Goal: Download file/media: Download file/media

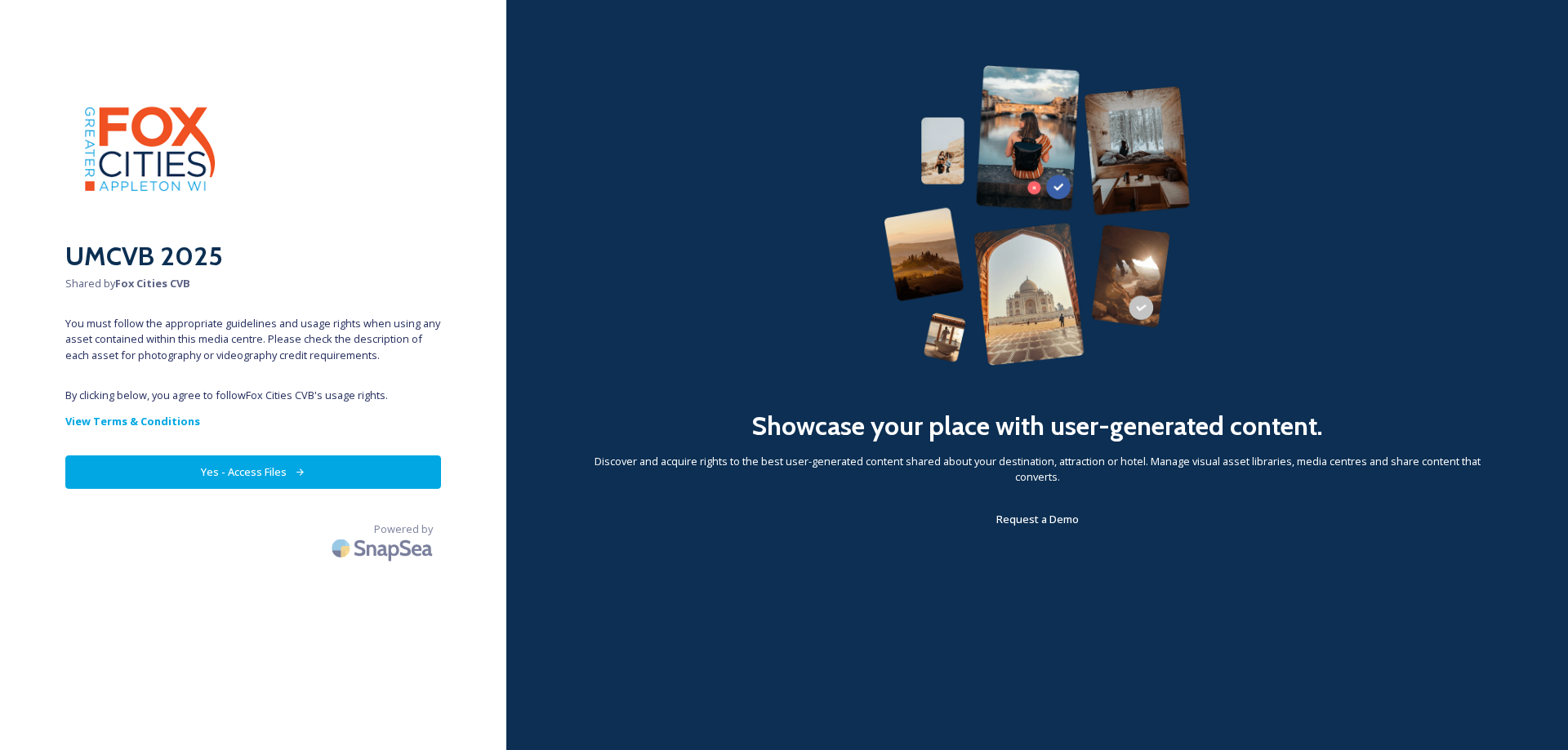
click at [258, 470] on button "Yes - Access Files" at bounding box center [253, 472] width 376 height 33
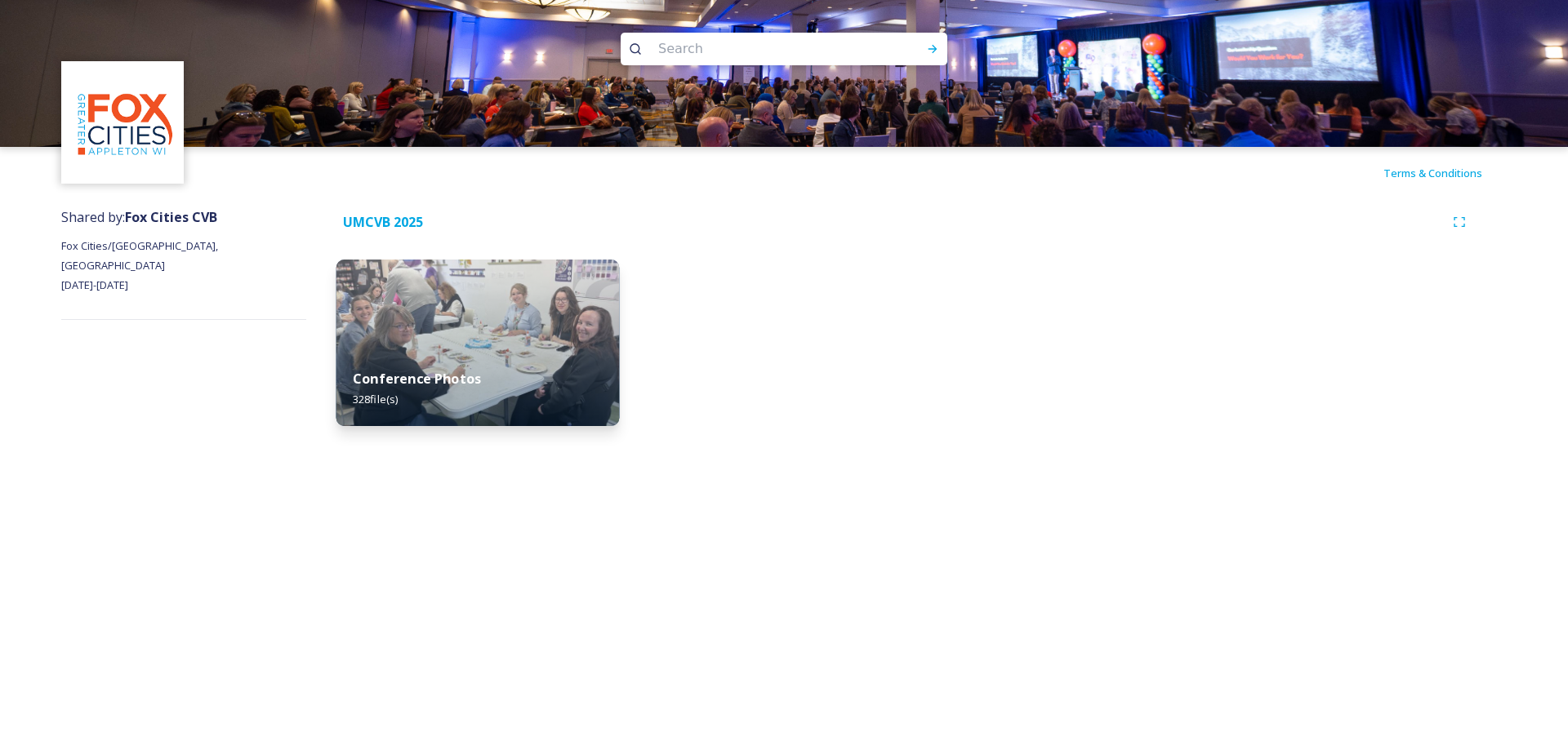
click at [523, 332] on img at bounding box center [478, 342] width 283 height 167
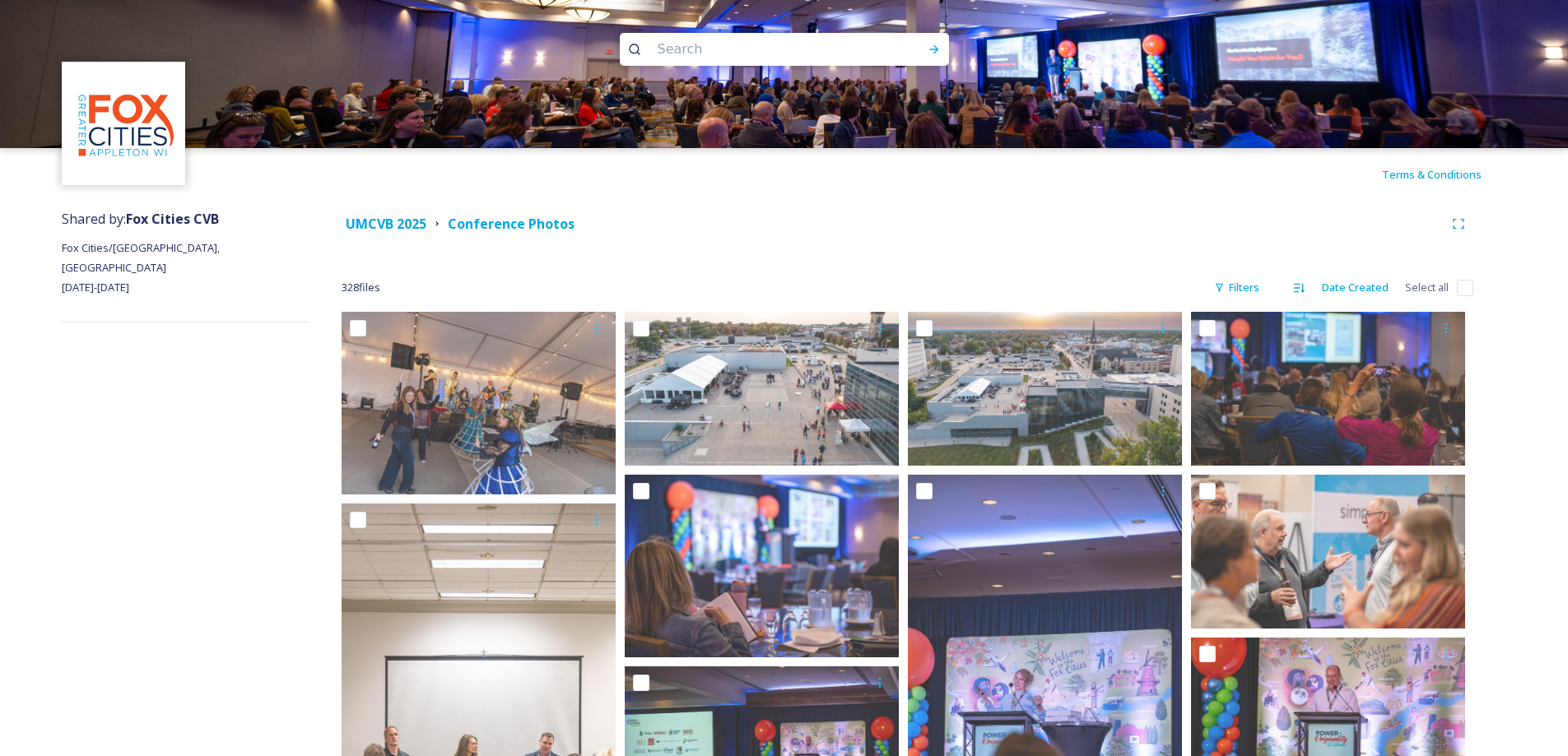
click at [1465, 285] on input "checkbox" at bounding box center [1465, 288] width 17 height 17
checkbox input "true"
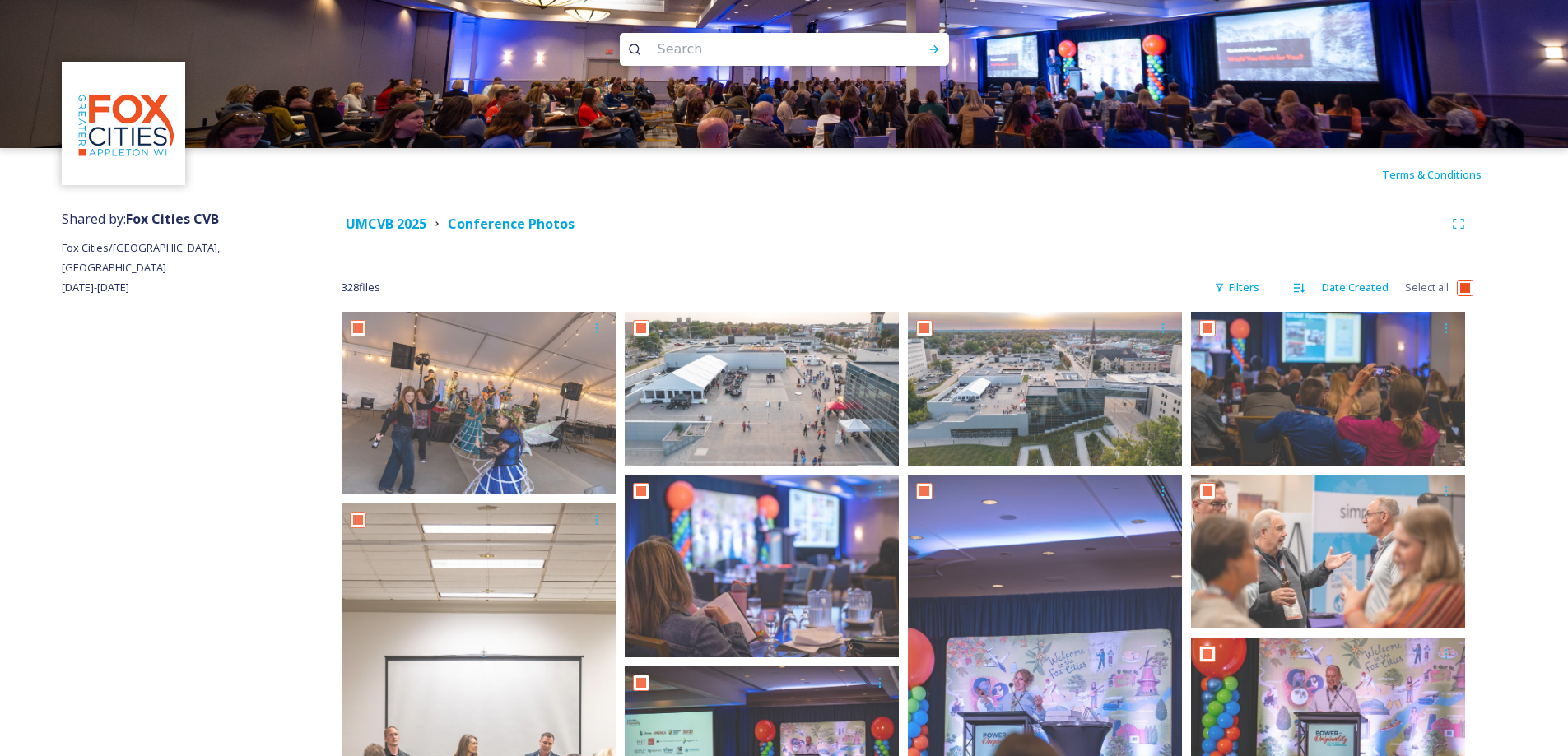
checkbox input "true"
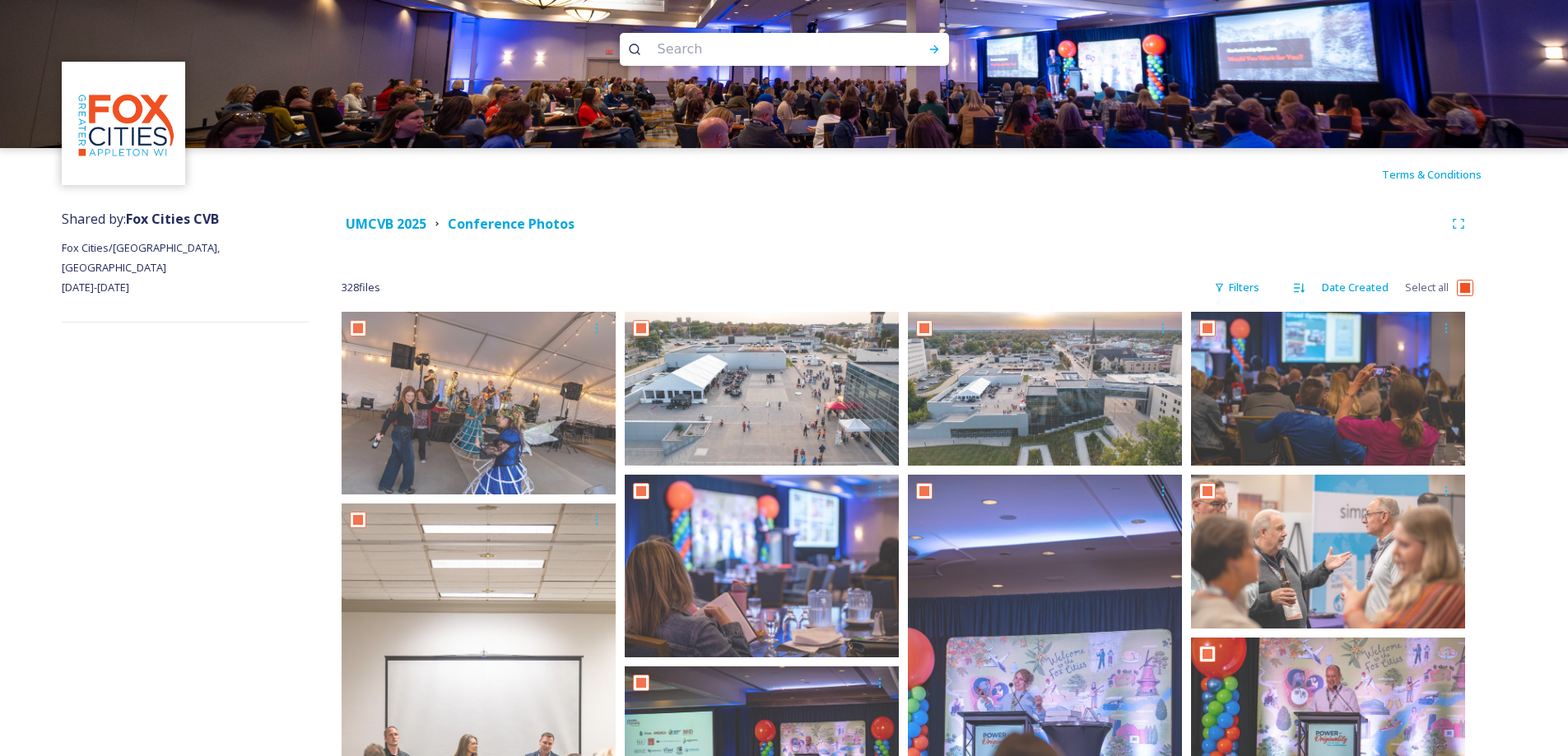
checkbox input "true"
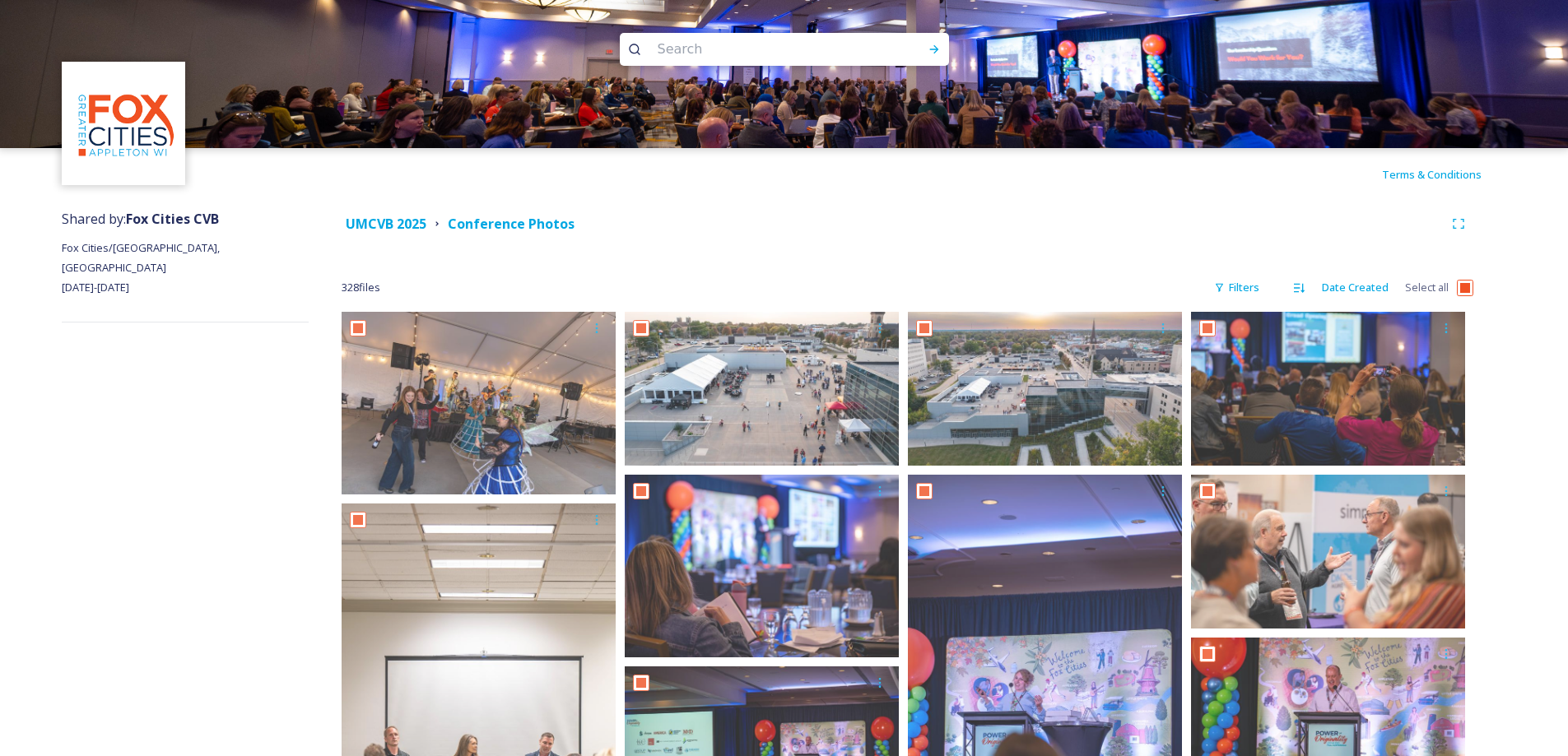
checkbox input "true"
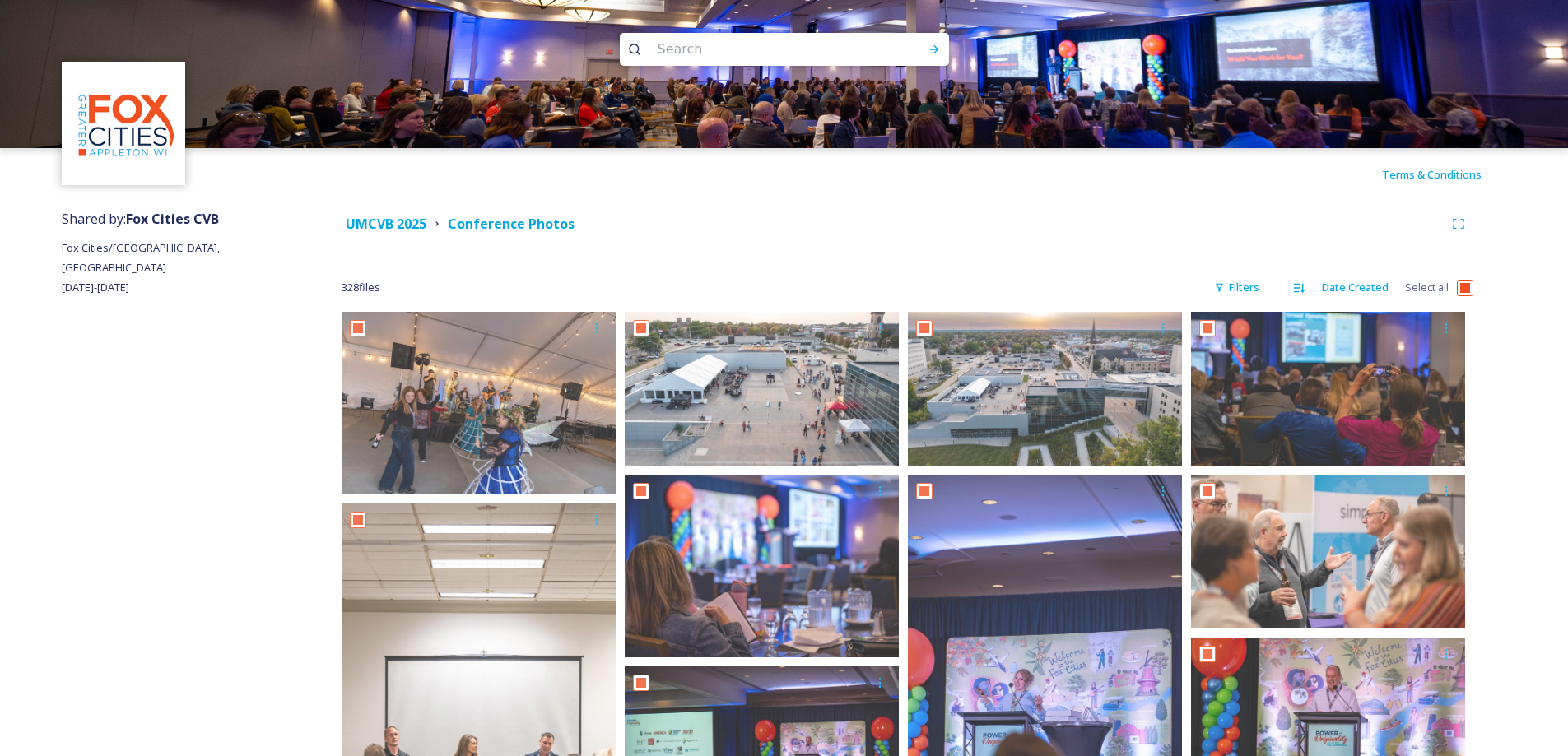
checkbox input "true"
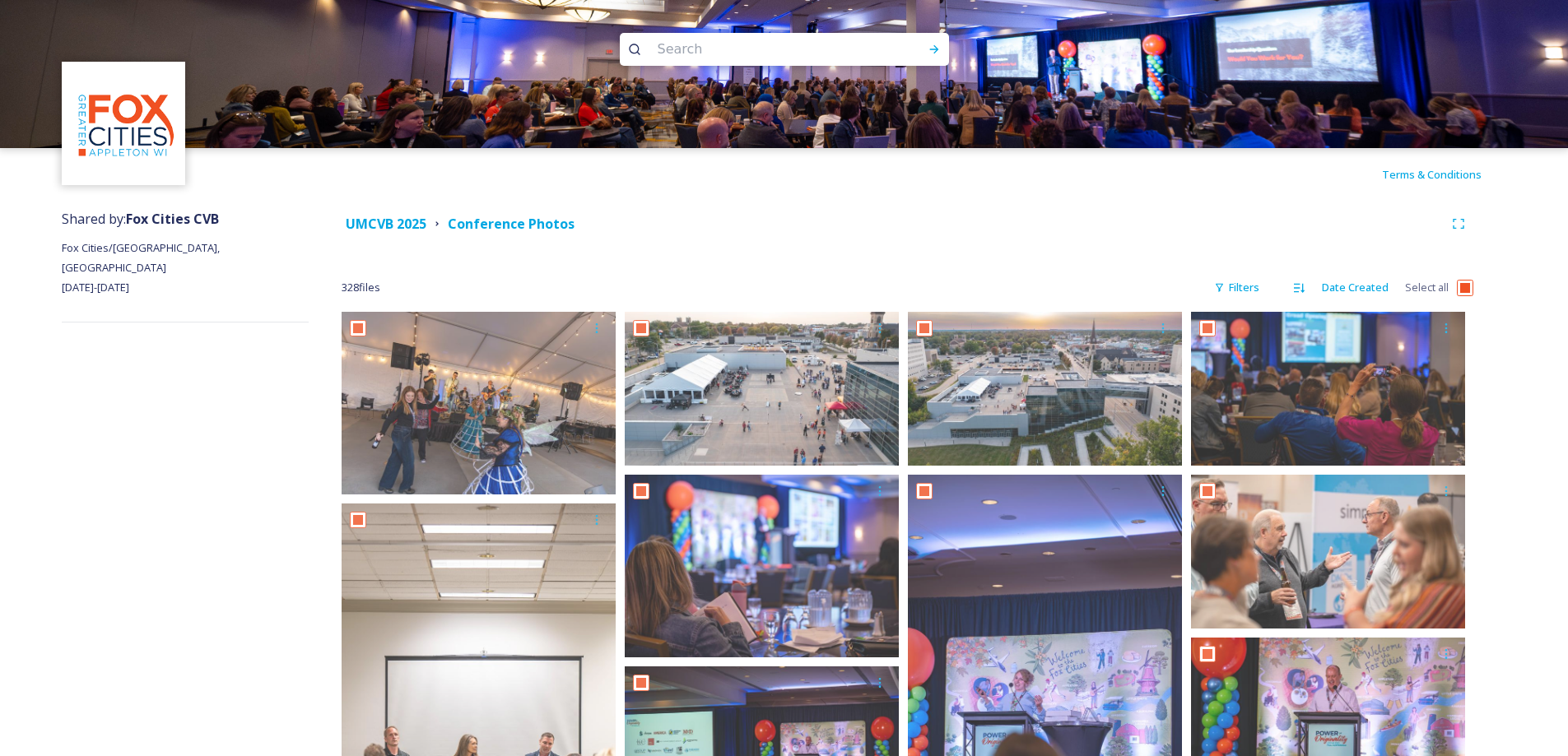
checkbox input "true"
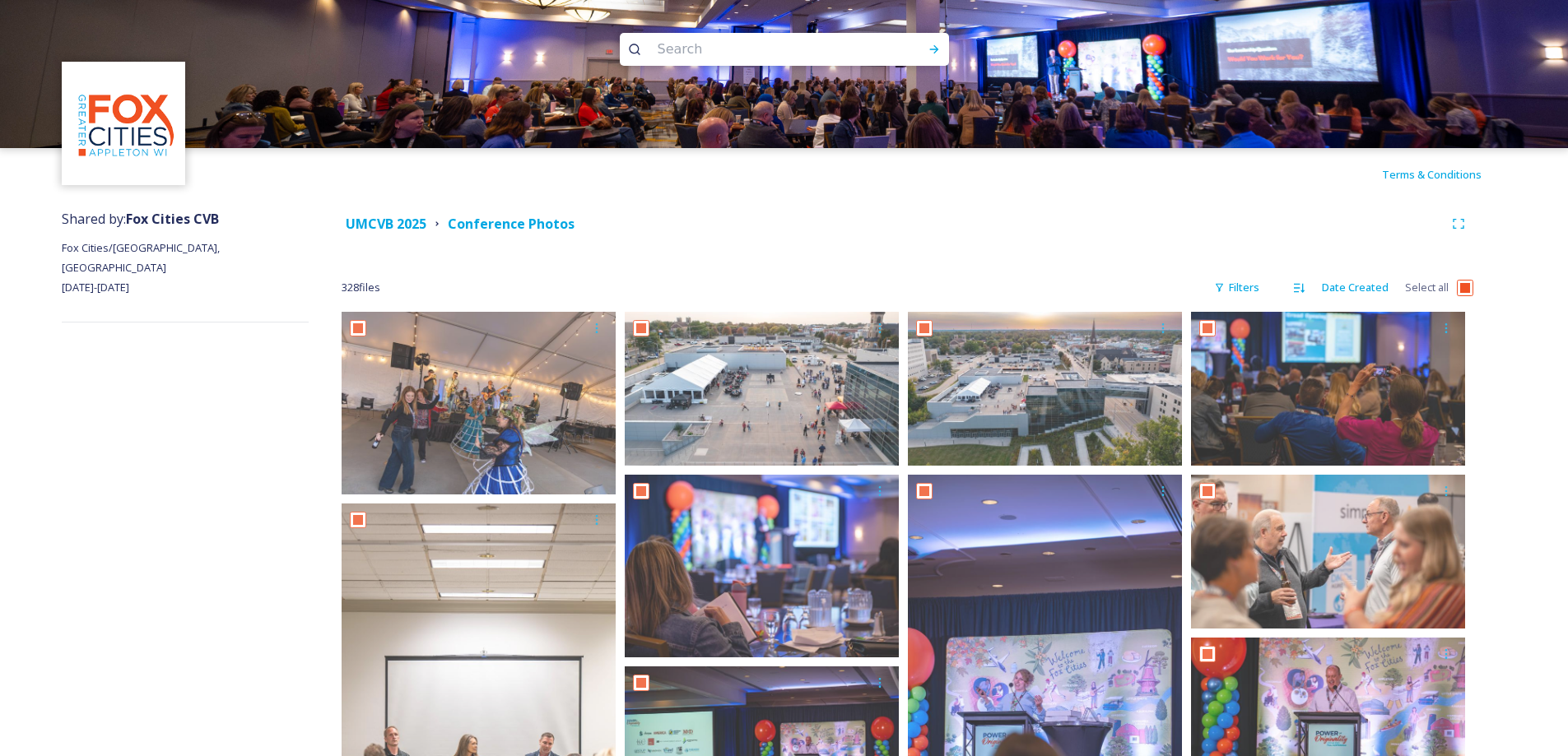
checkbox input "true"
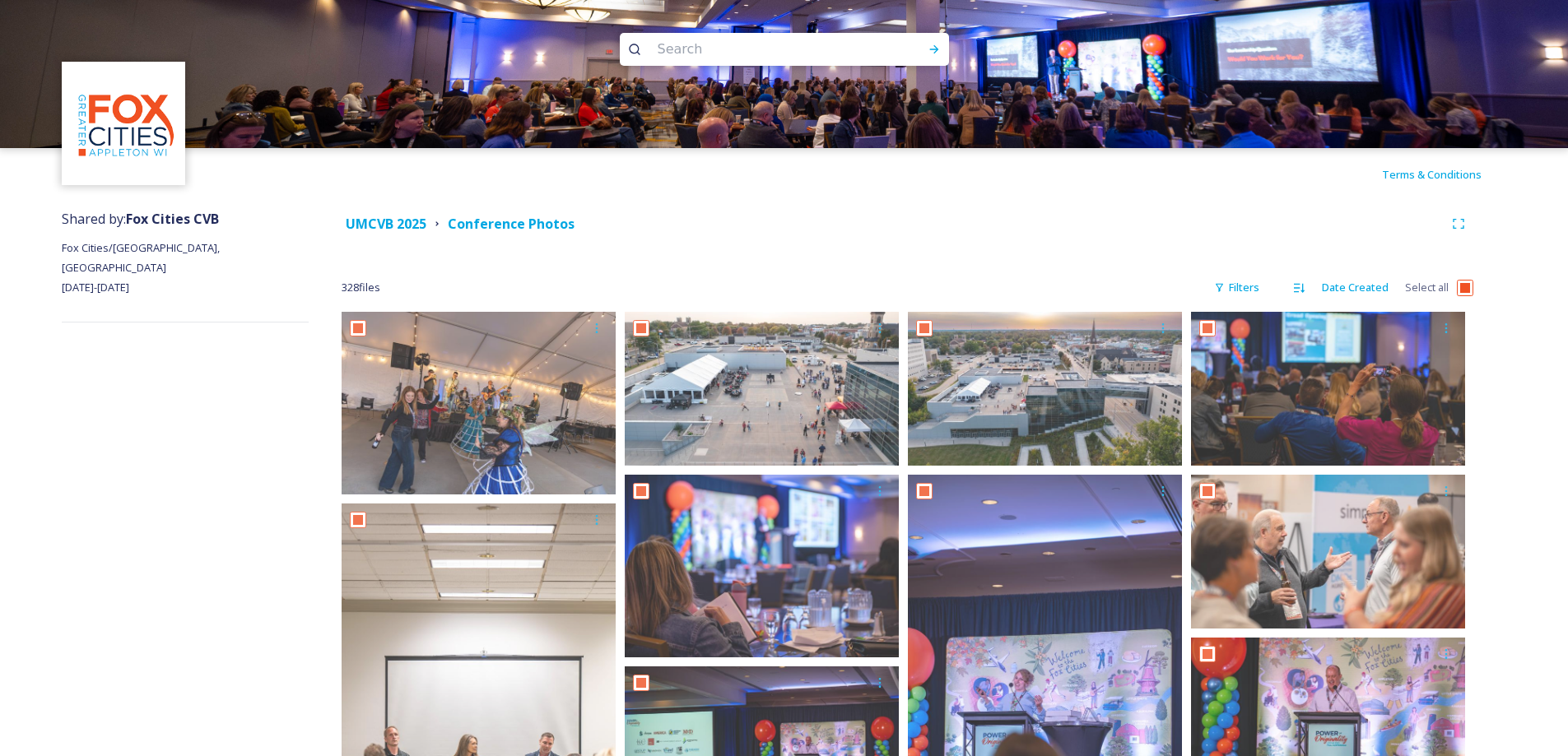
checkbox input "true"
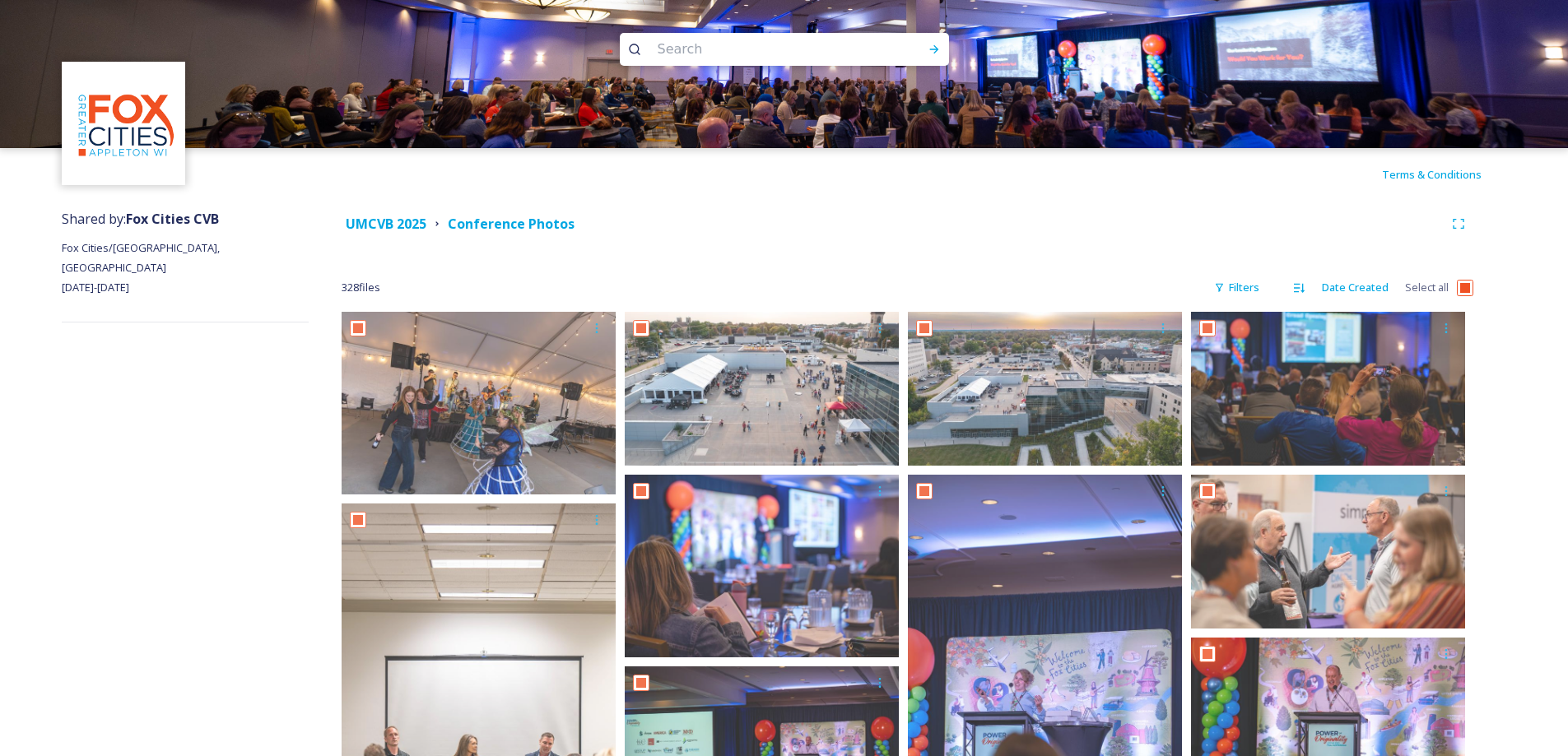
checkbox input "true"
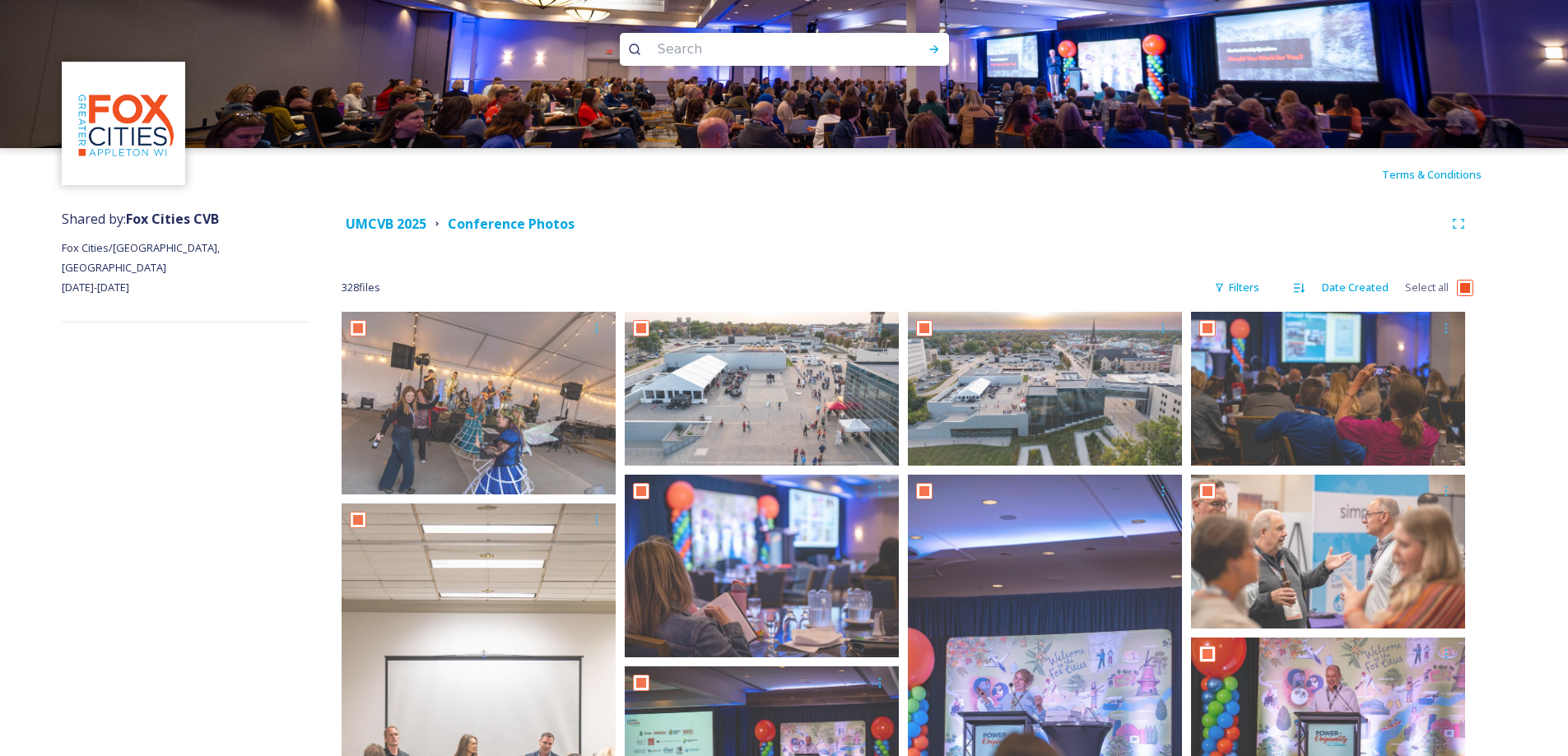
checkbox input "true"
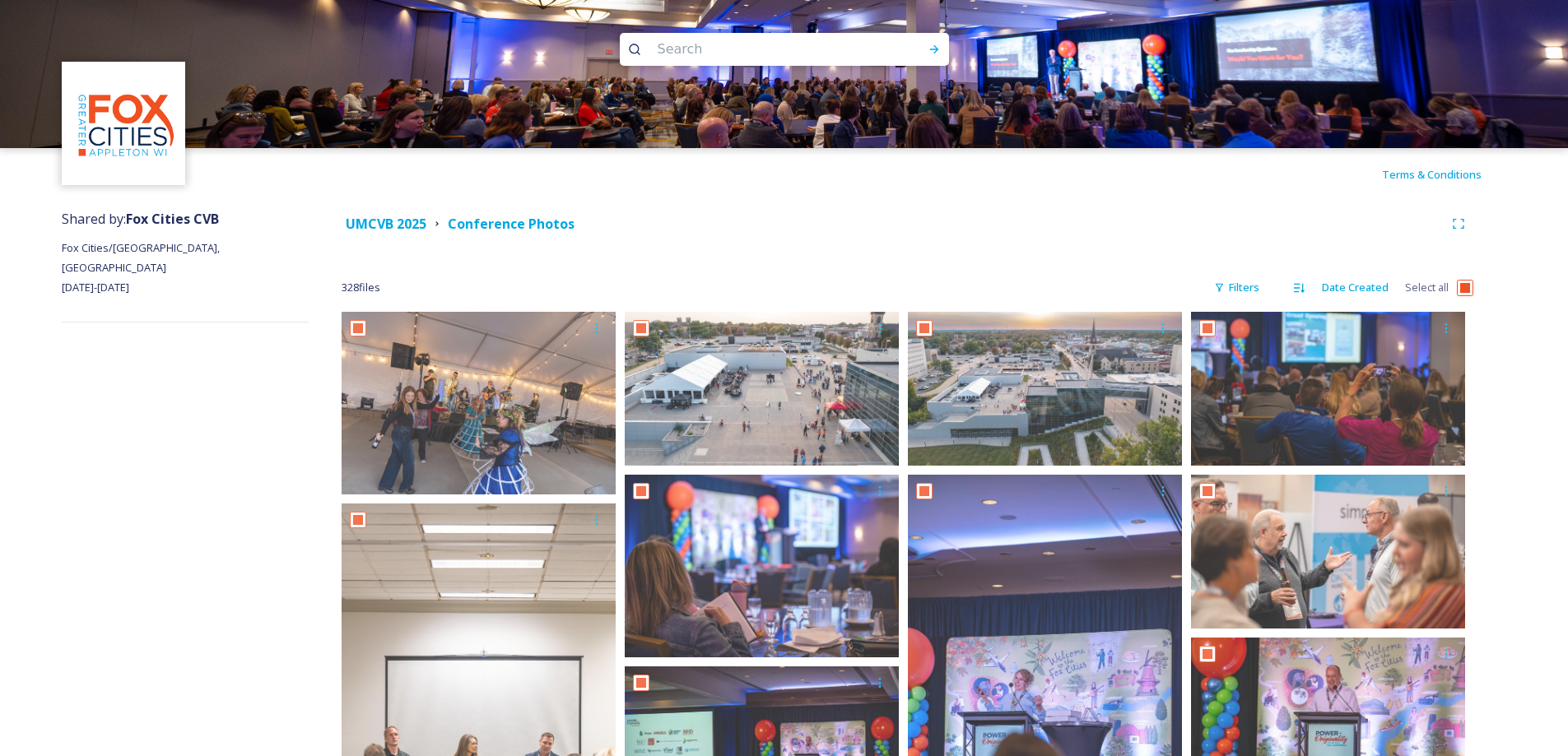
checkbox input "true"
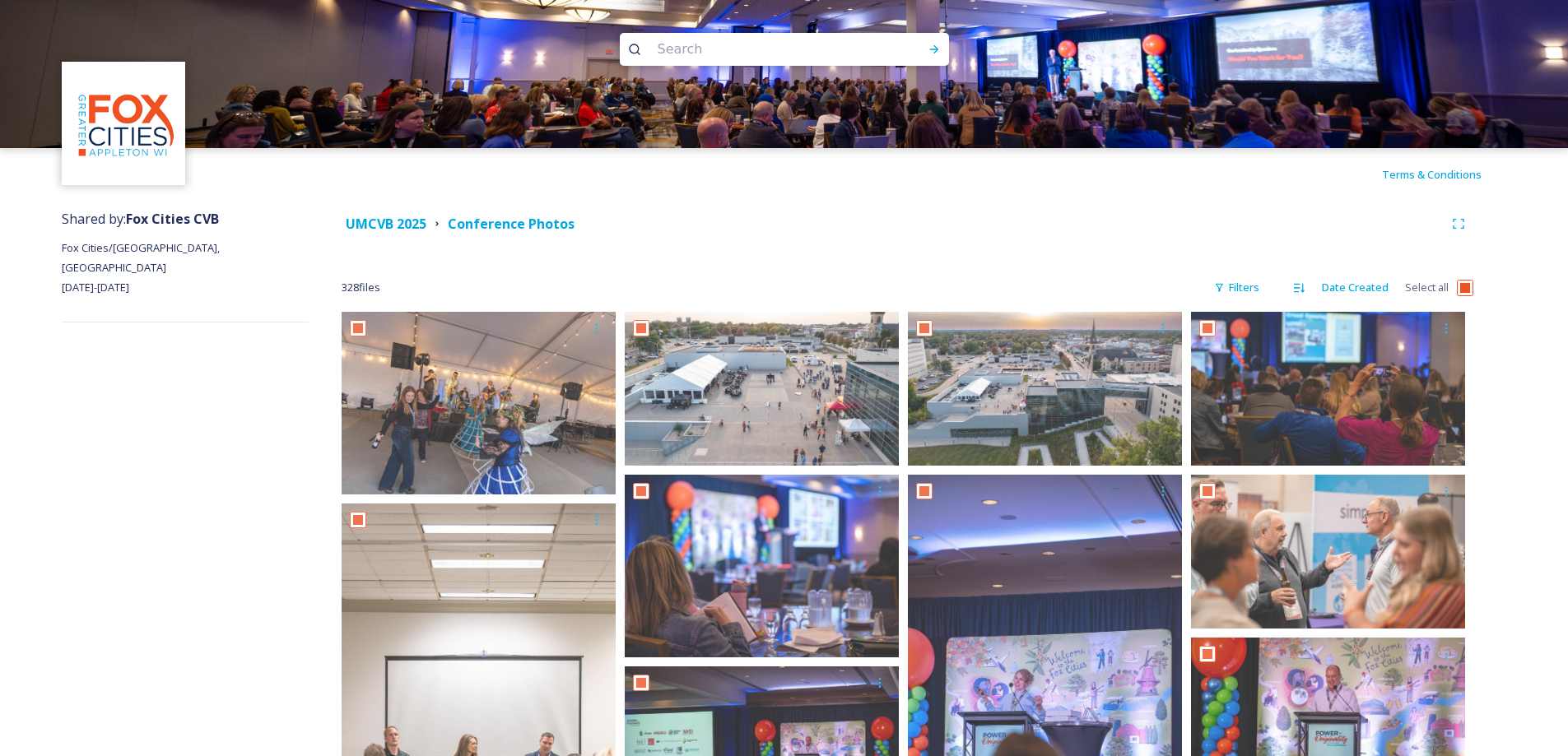
checkbox input "true"
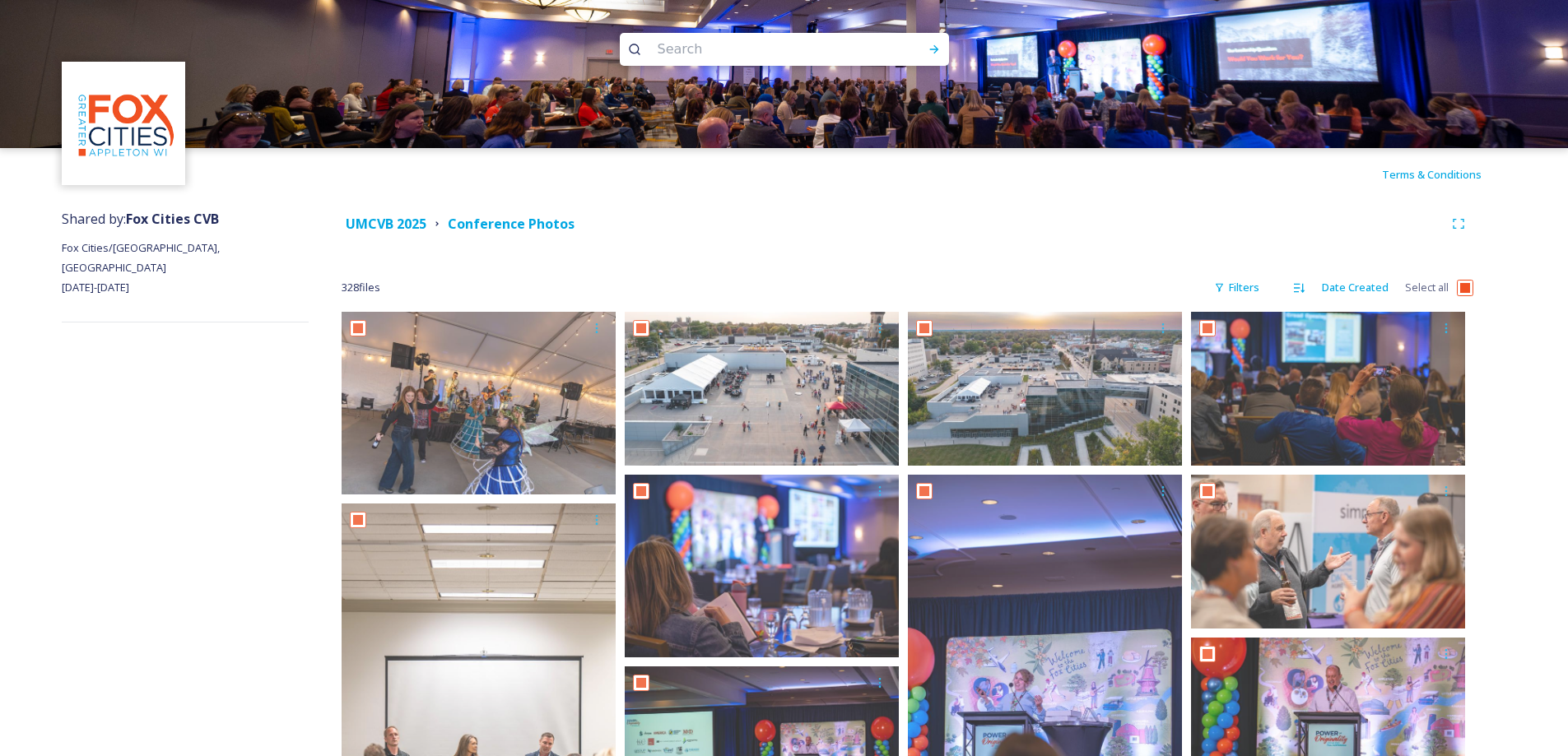
checkbox input "true"
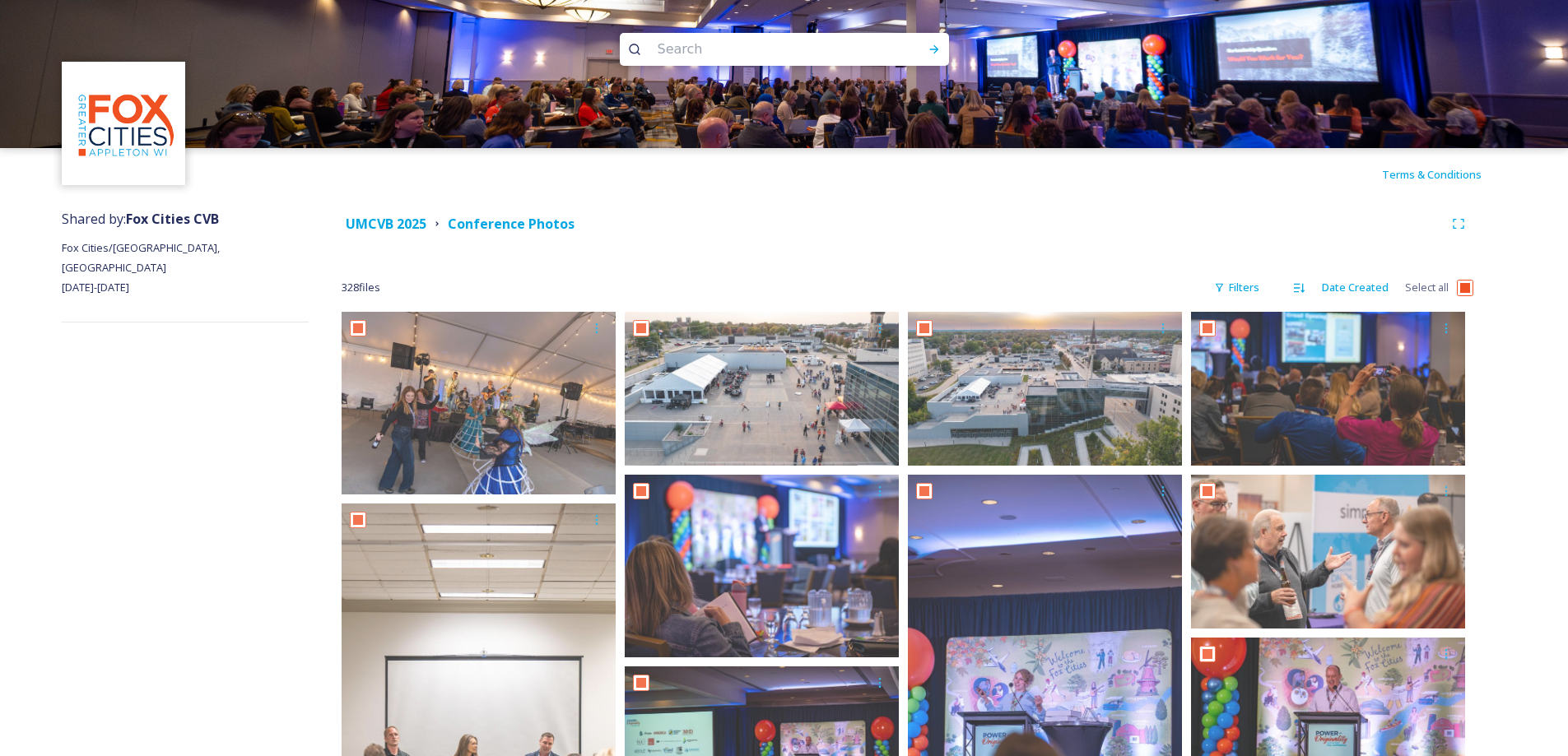
checkbox input "true"
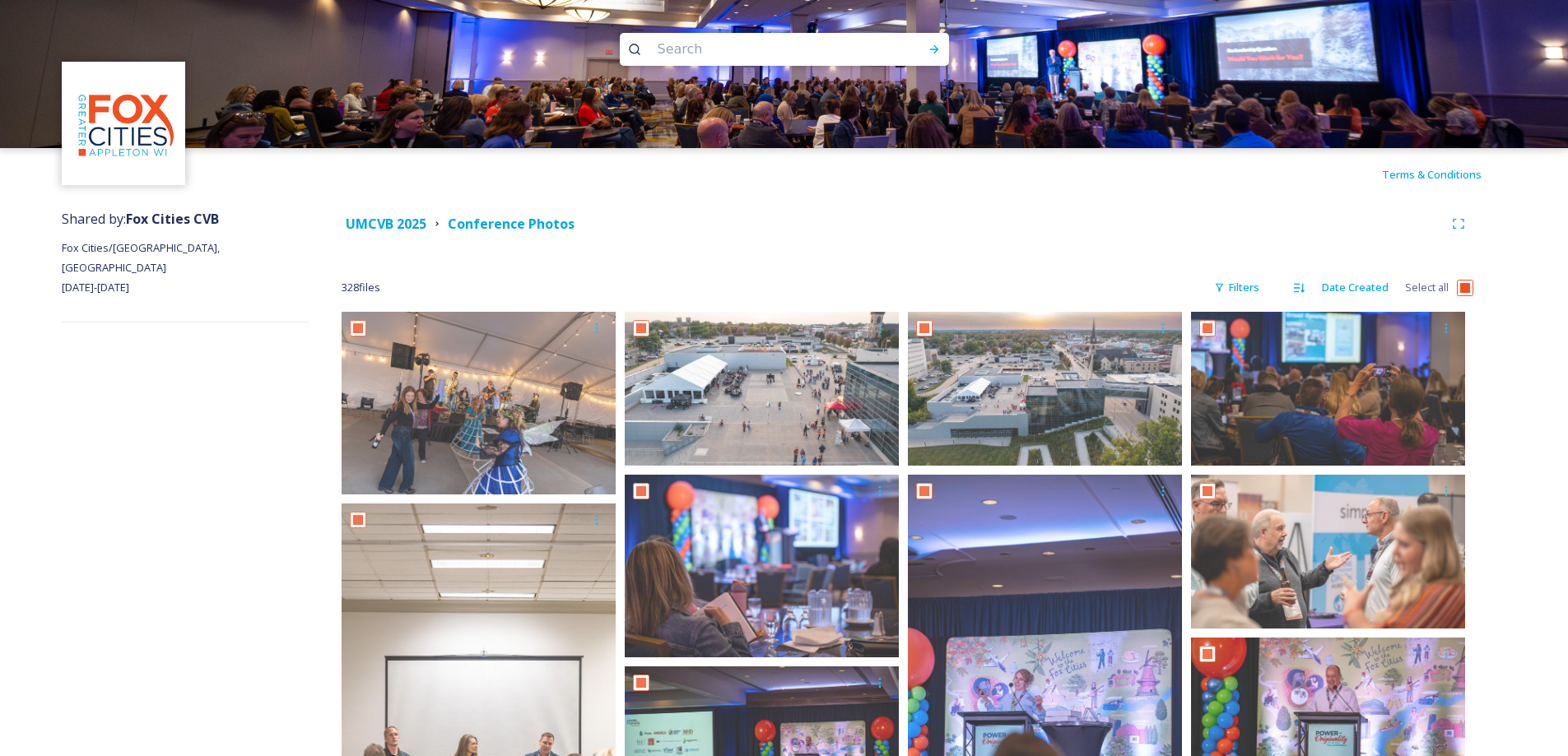
checkbox input "true"
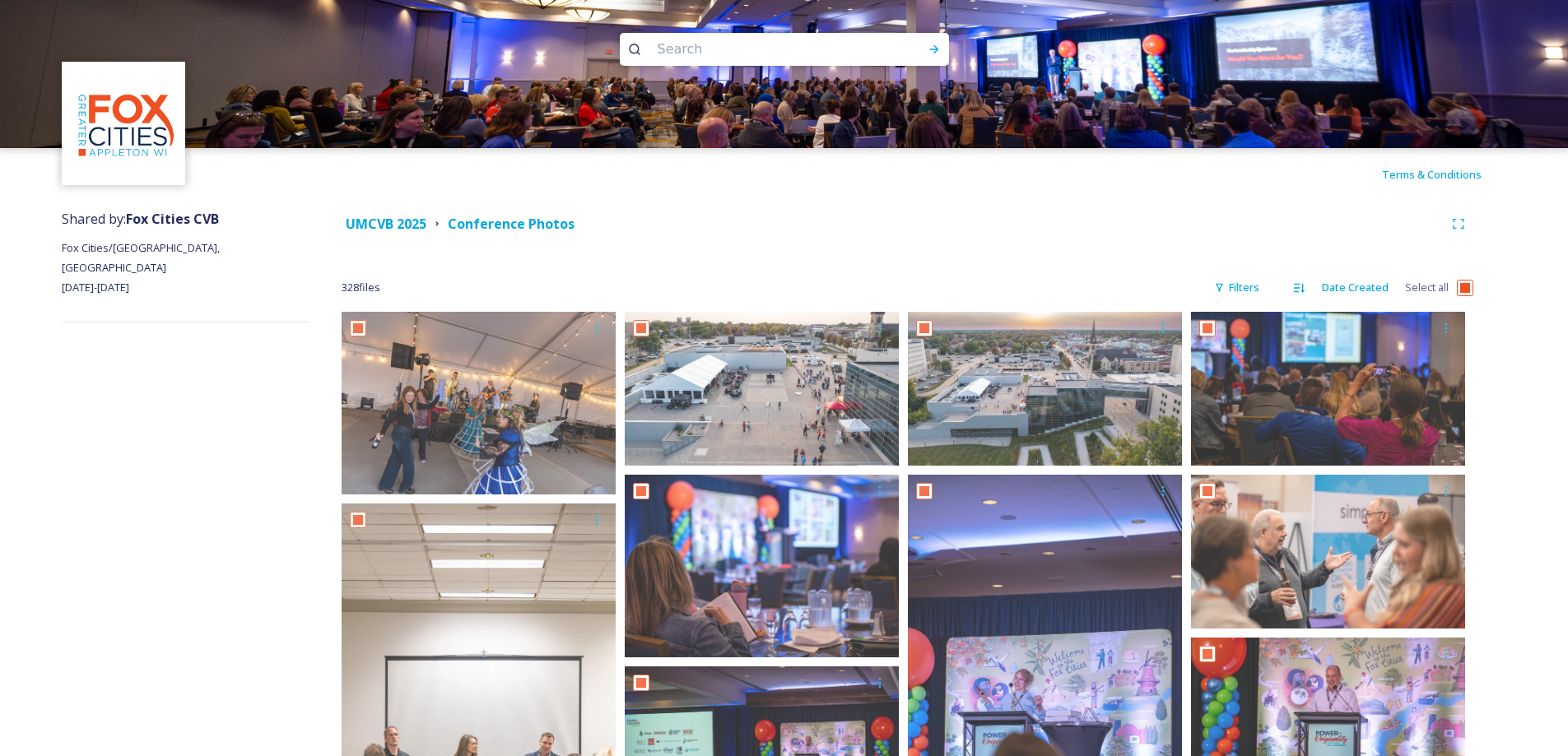
checkbox input "true"
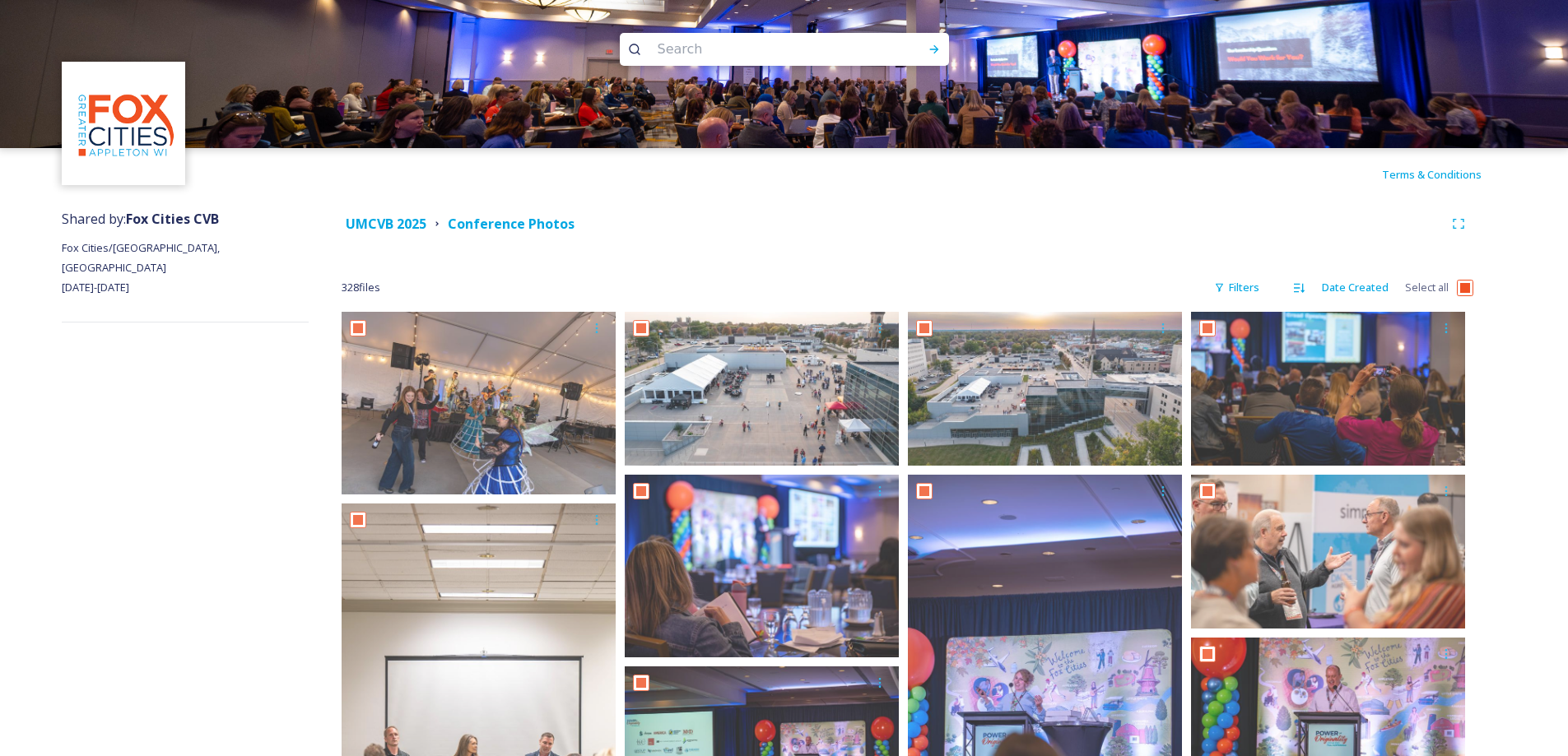
checkbox input "true"
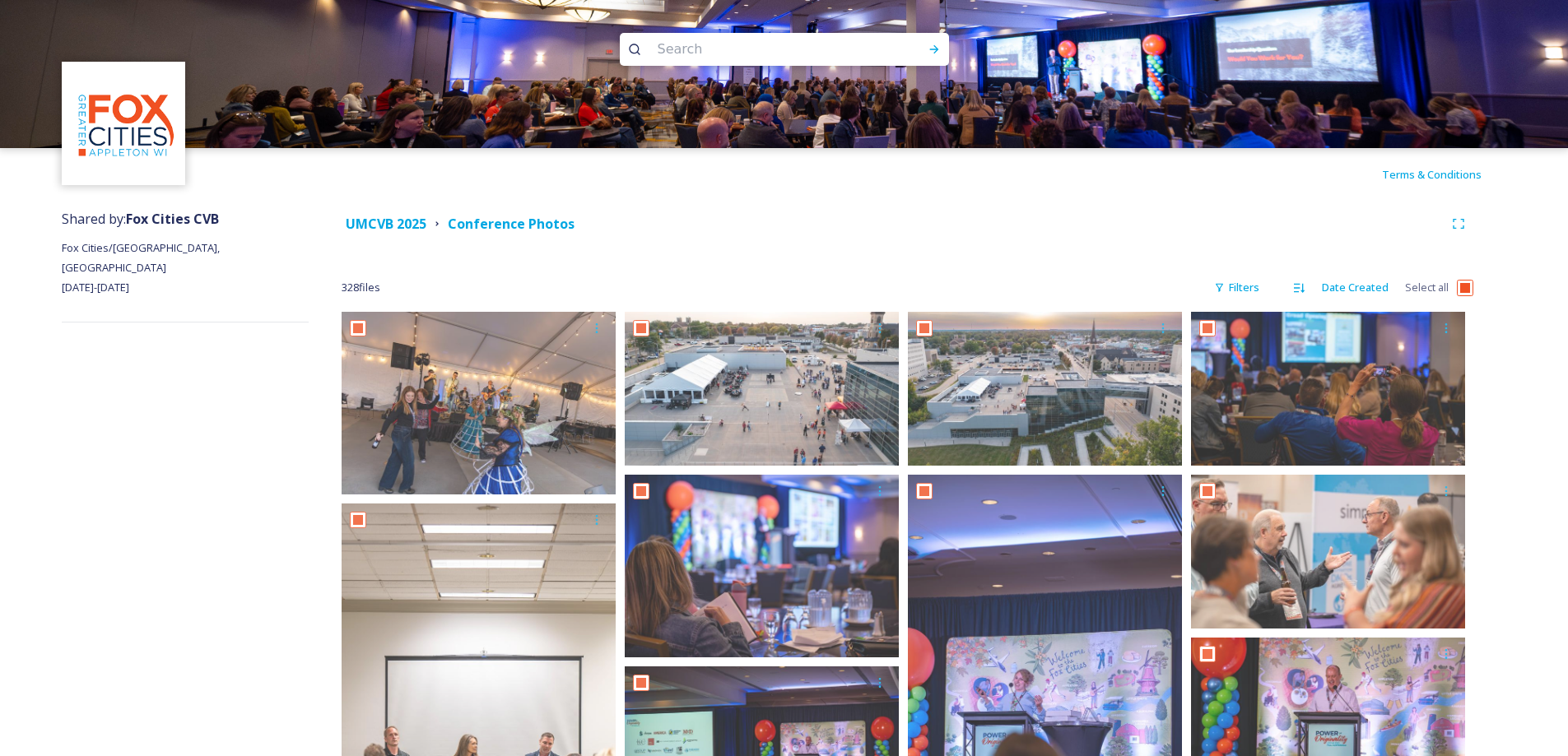
checkbox input "true"
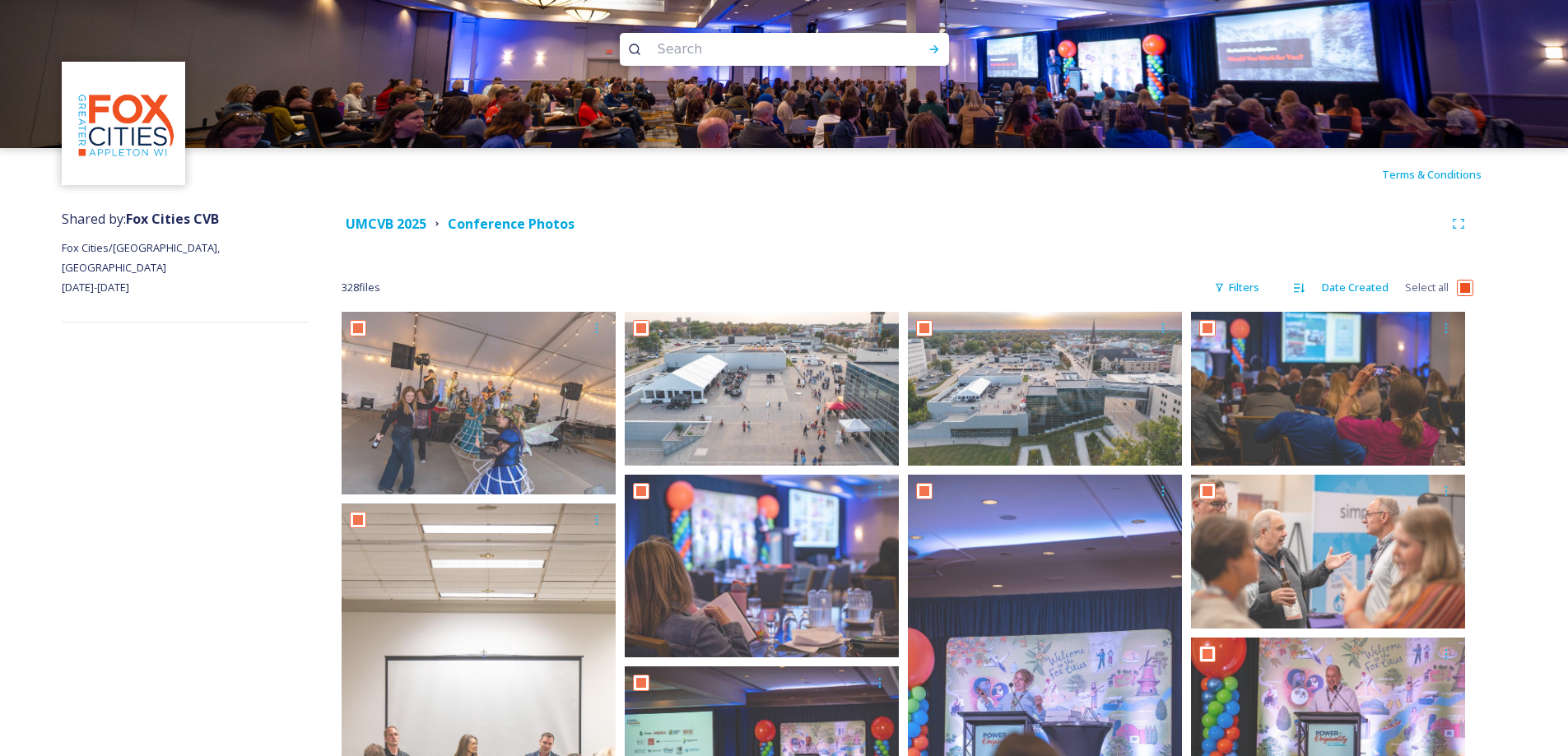
checkbox input "true"
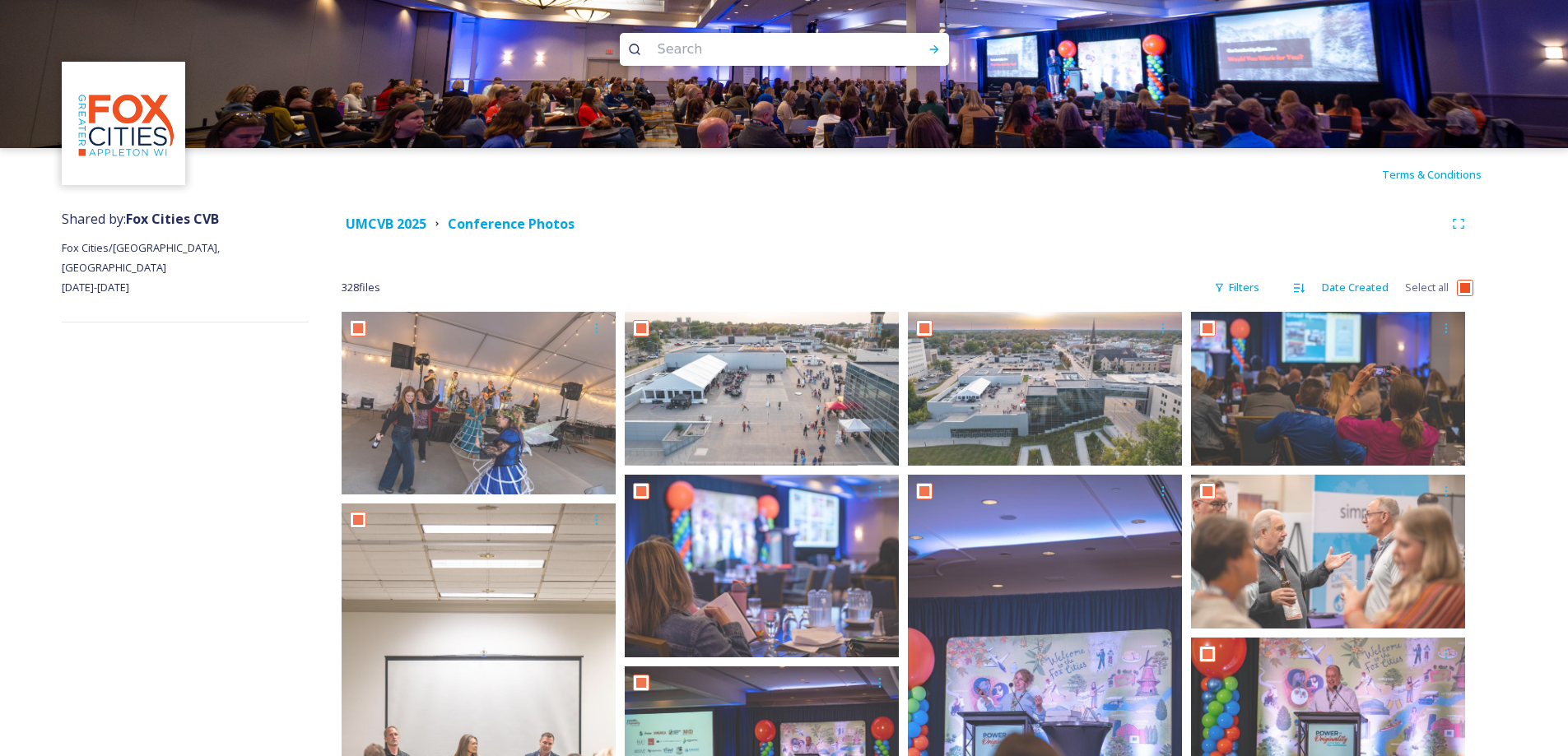
checkbox input "true"
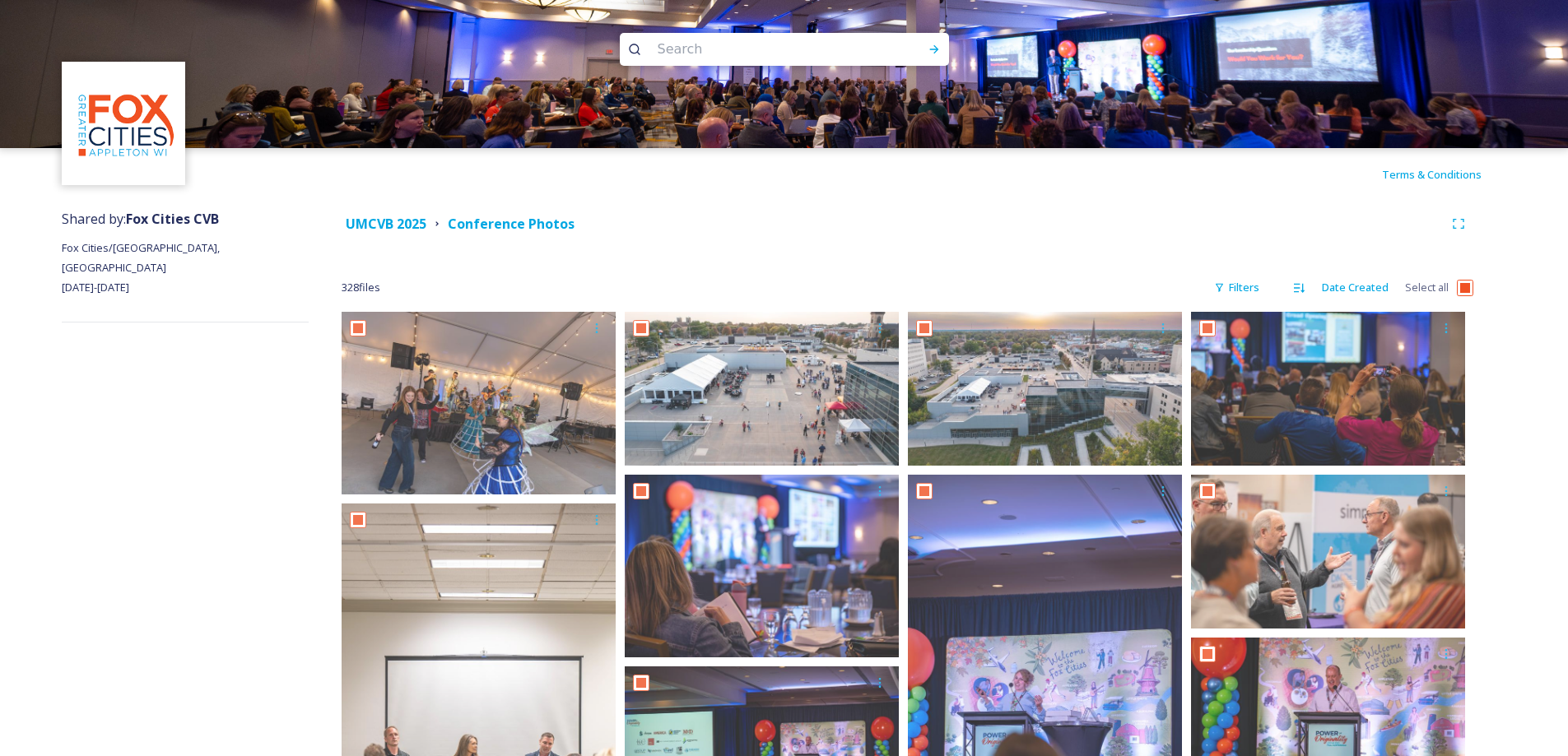
checkbox input "true"
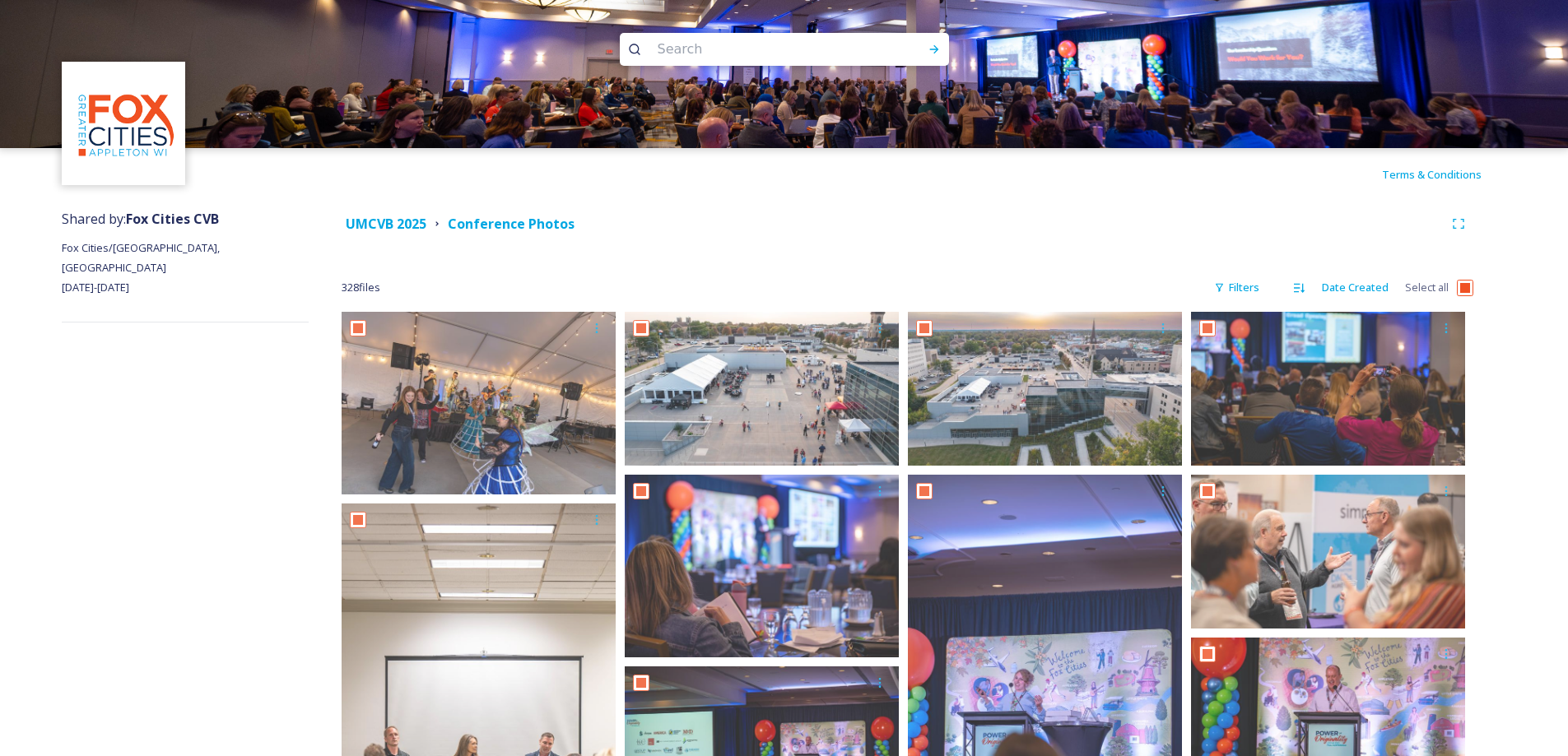
checkbox input "true"
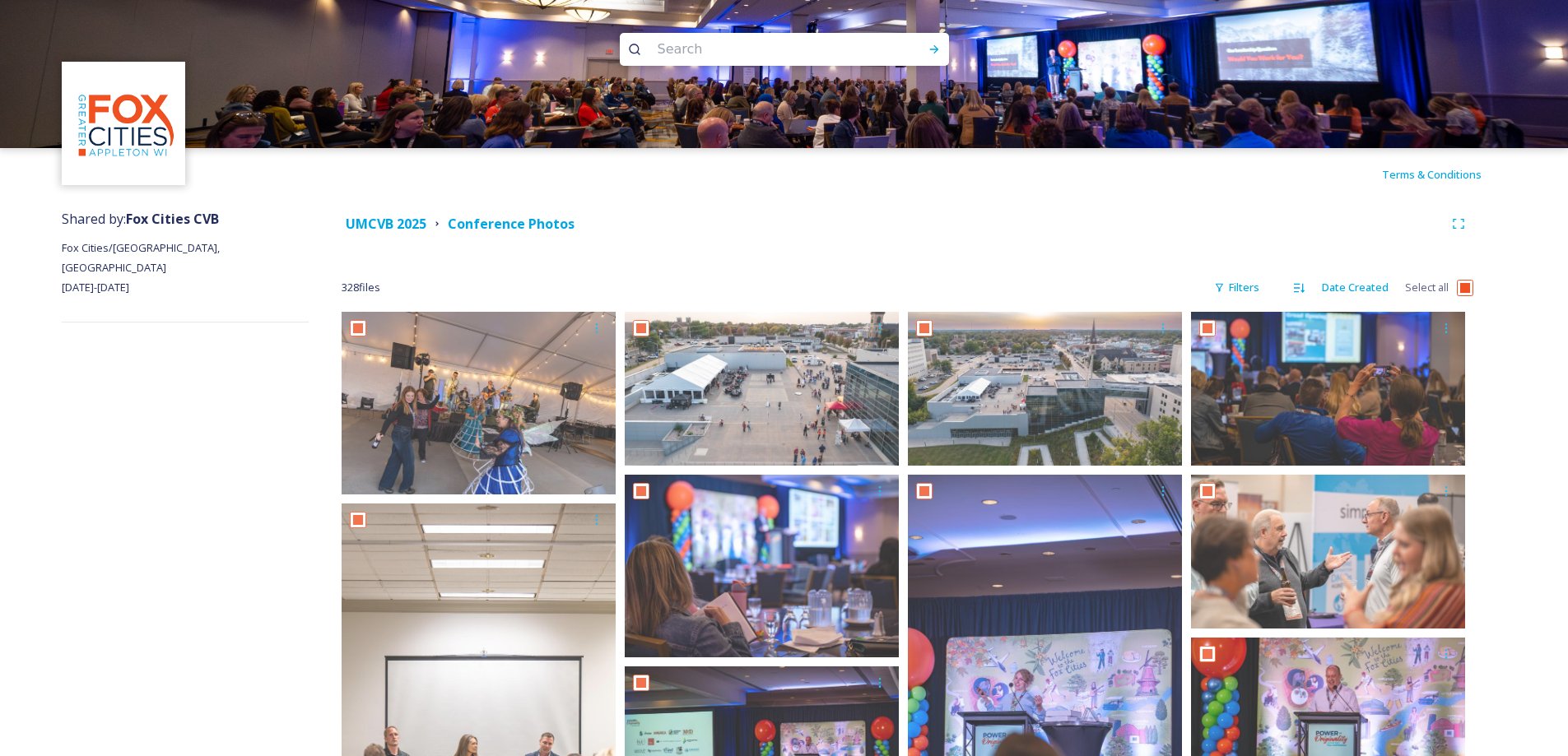
checkbox input "true"
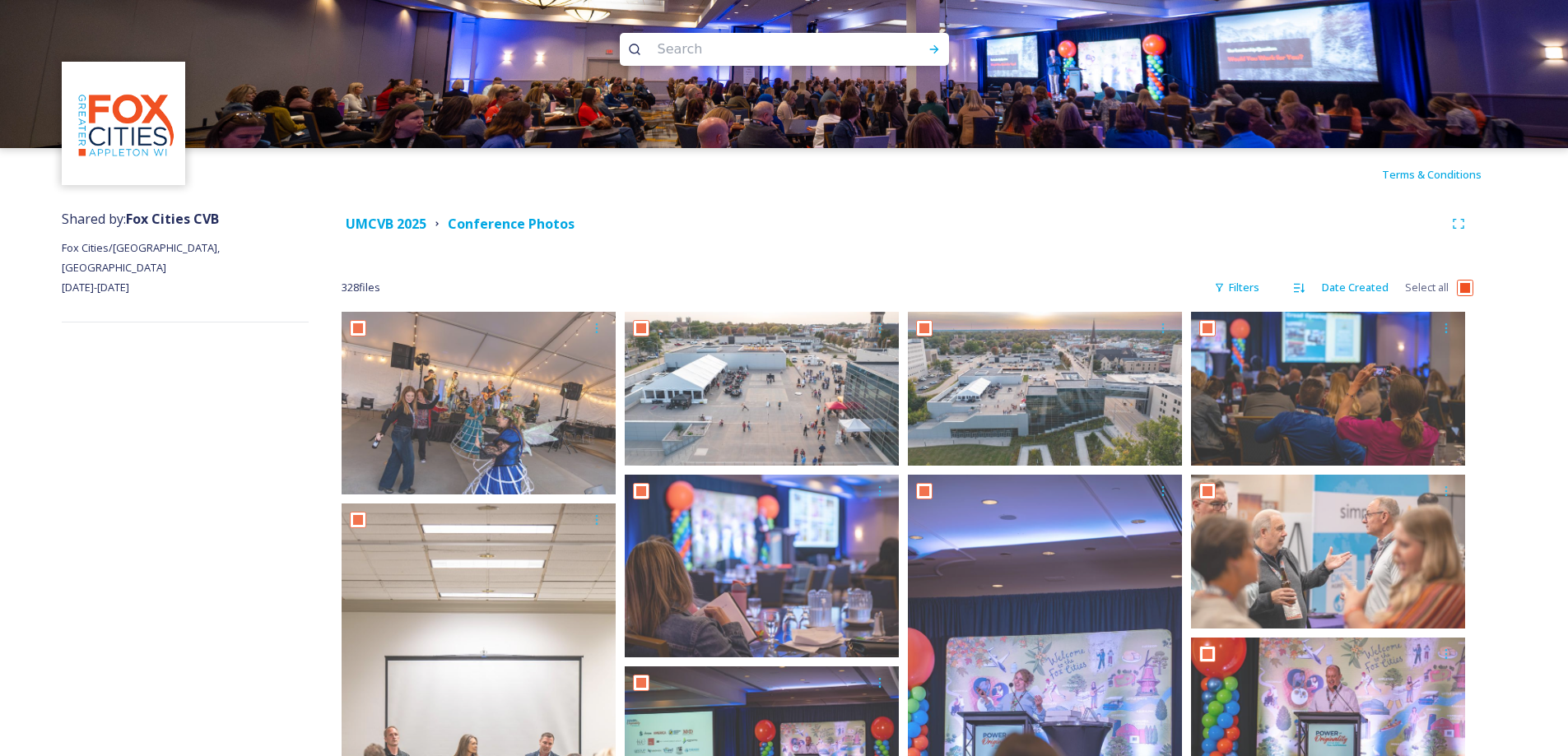
checkbox input "true"
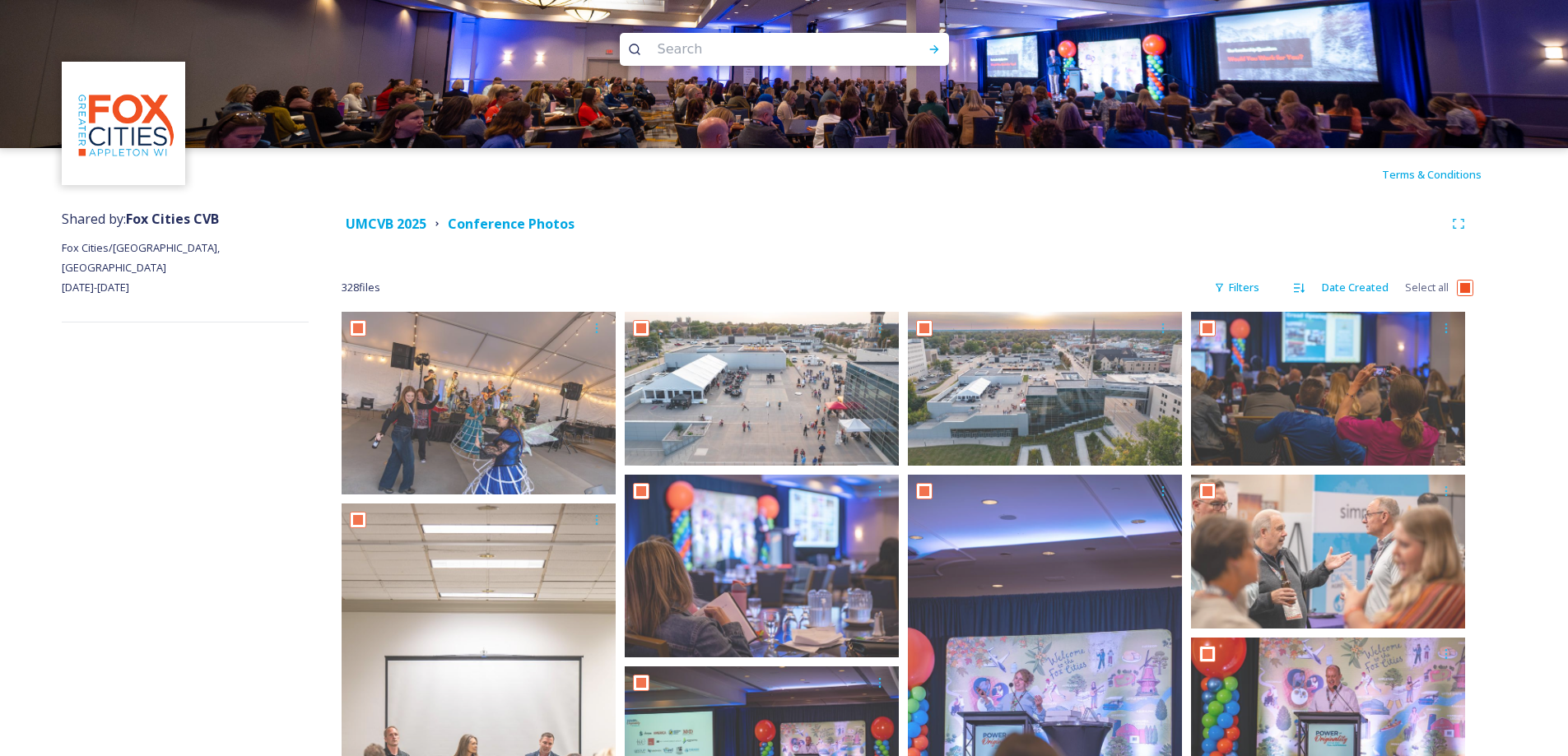
checkbox input "true"
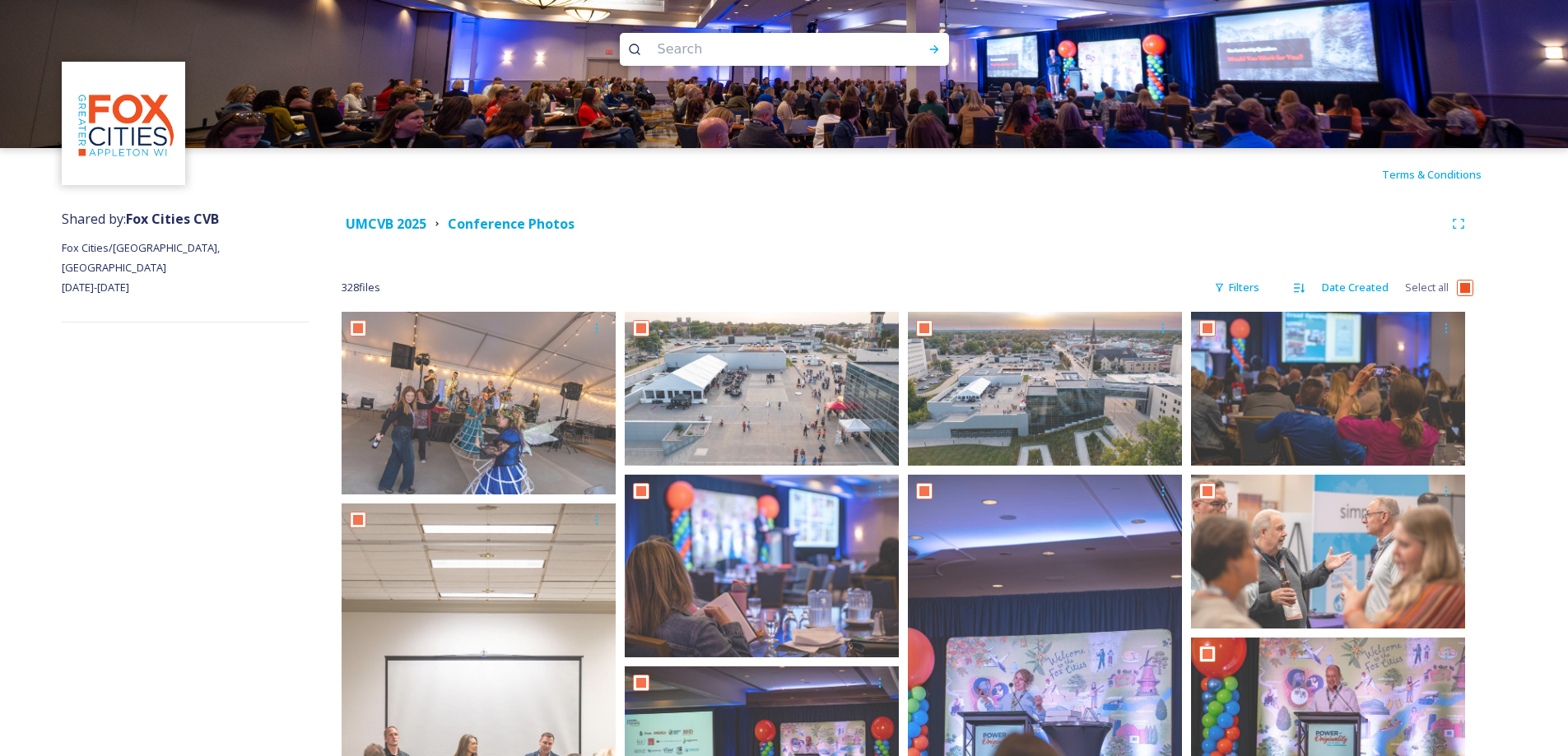
checkbox input "true"
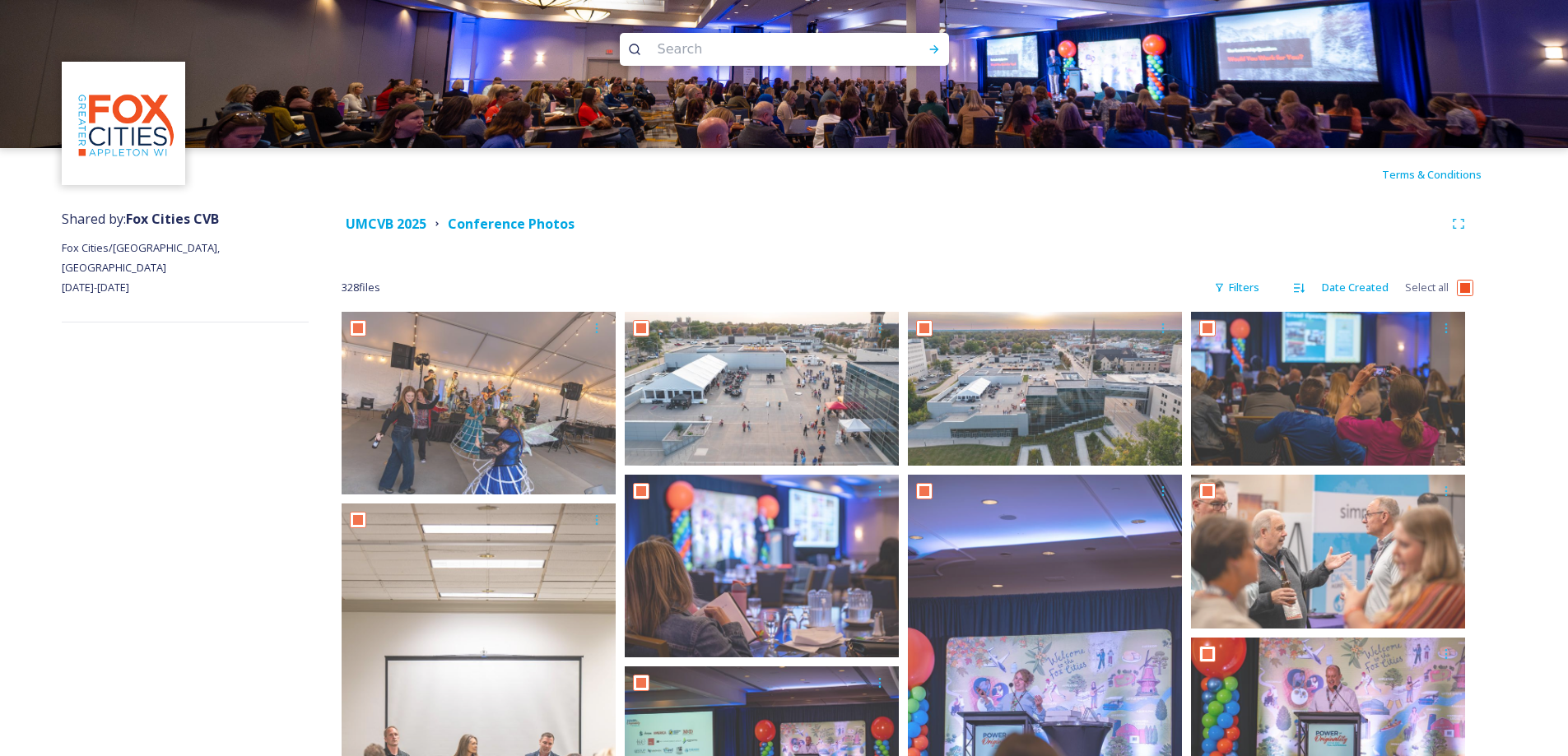
checkbox input "true"
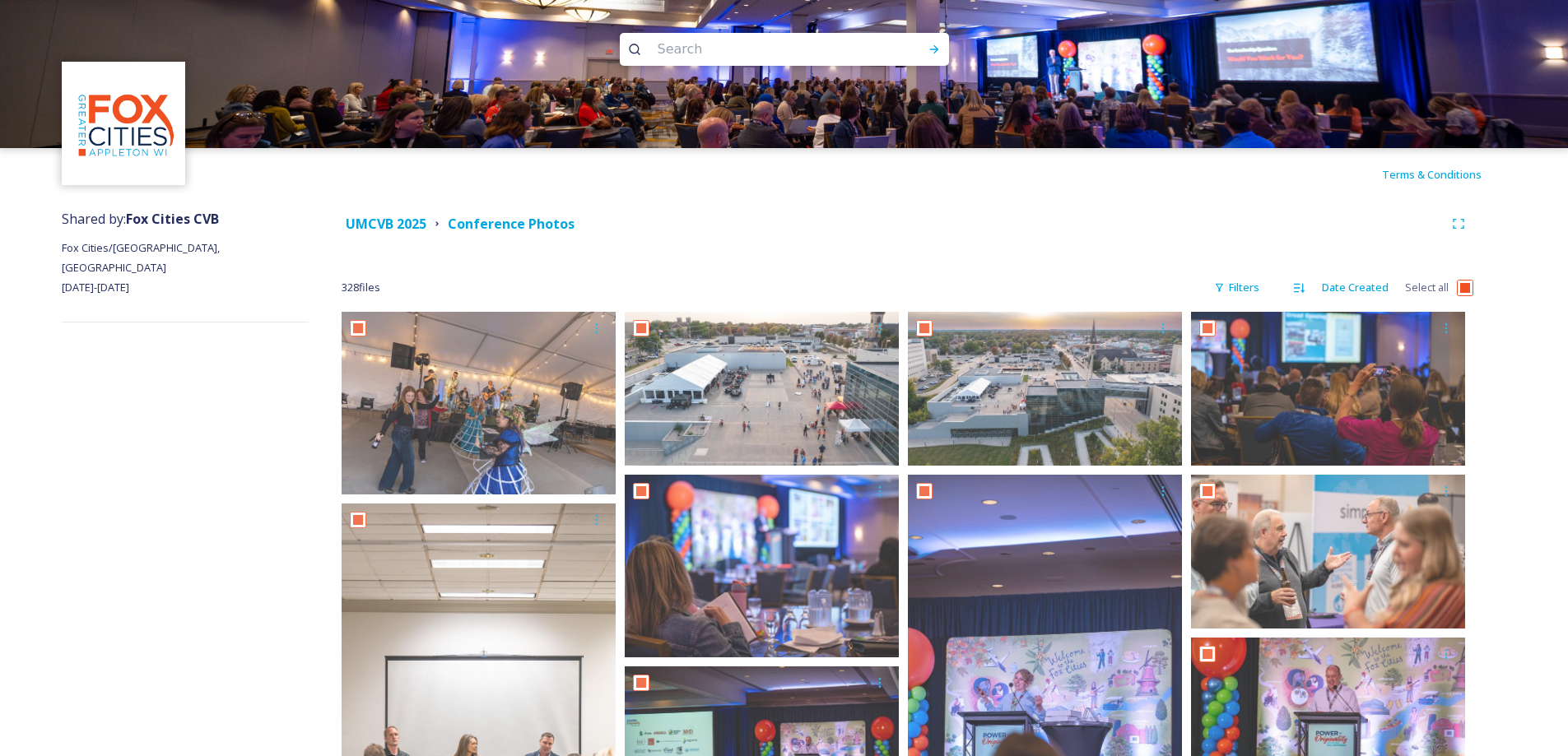
checkbox input "true"
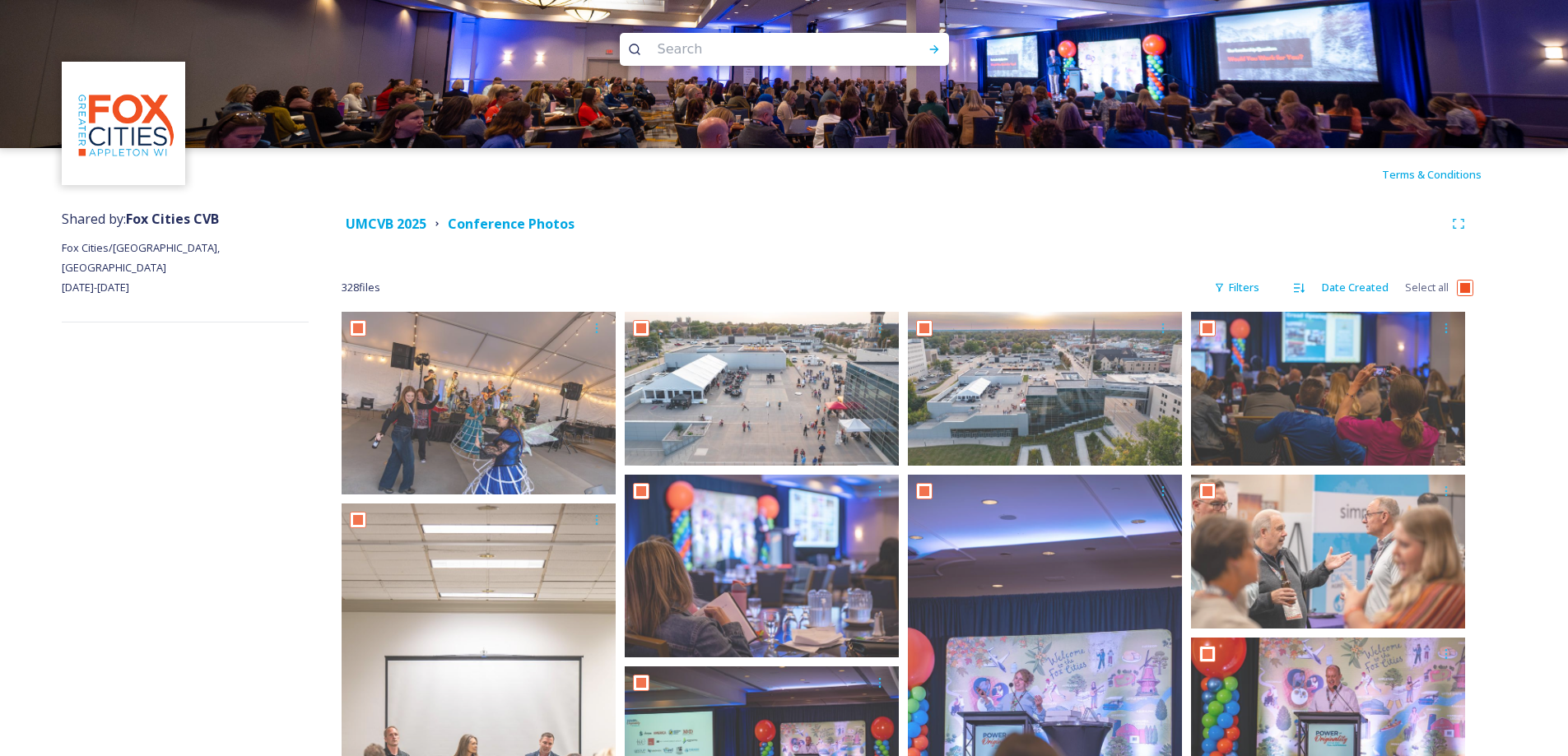
checkbox input "true"
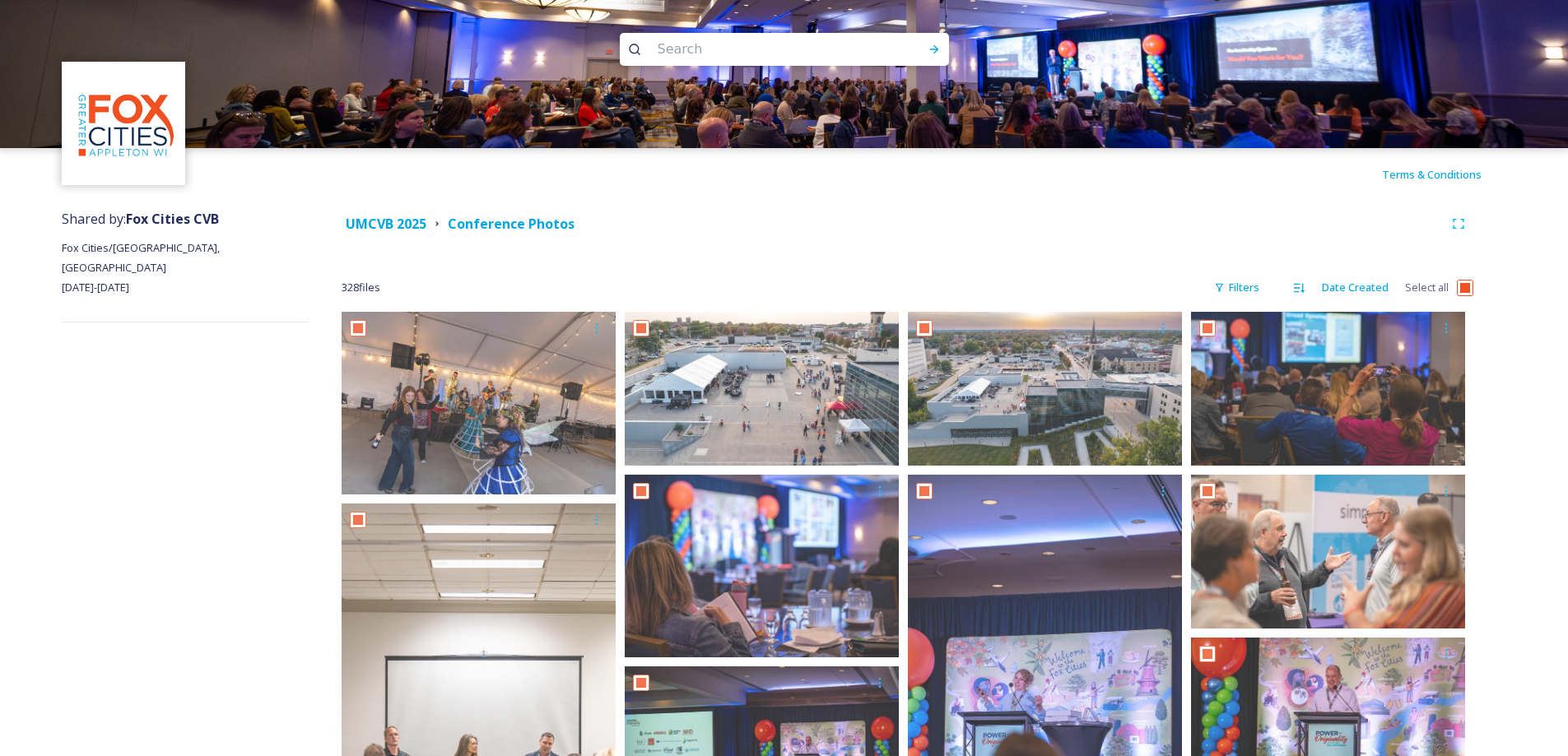
checkbox input "true"
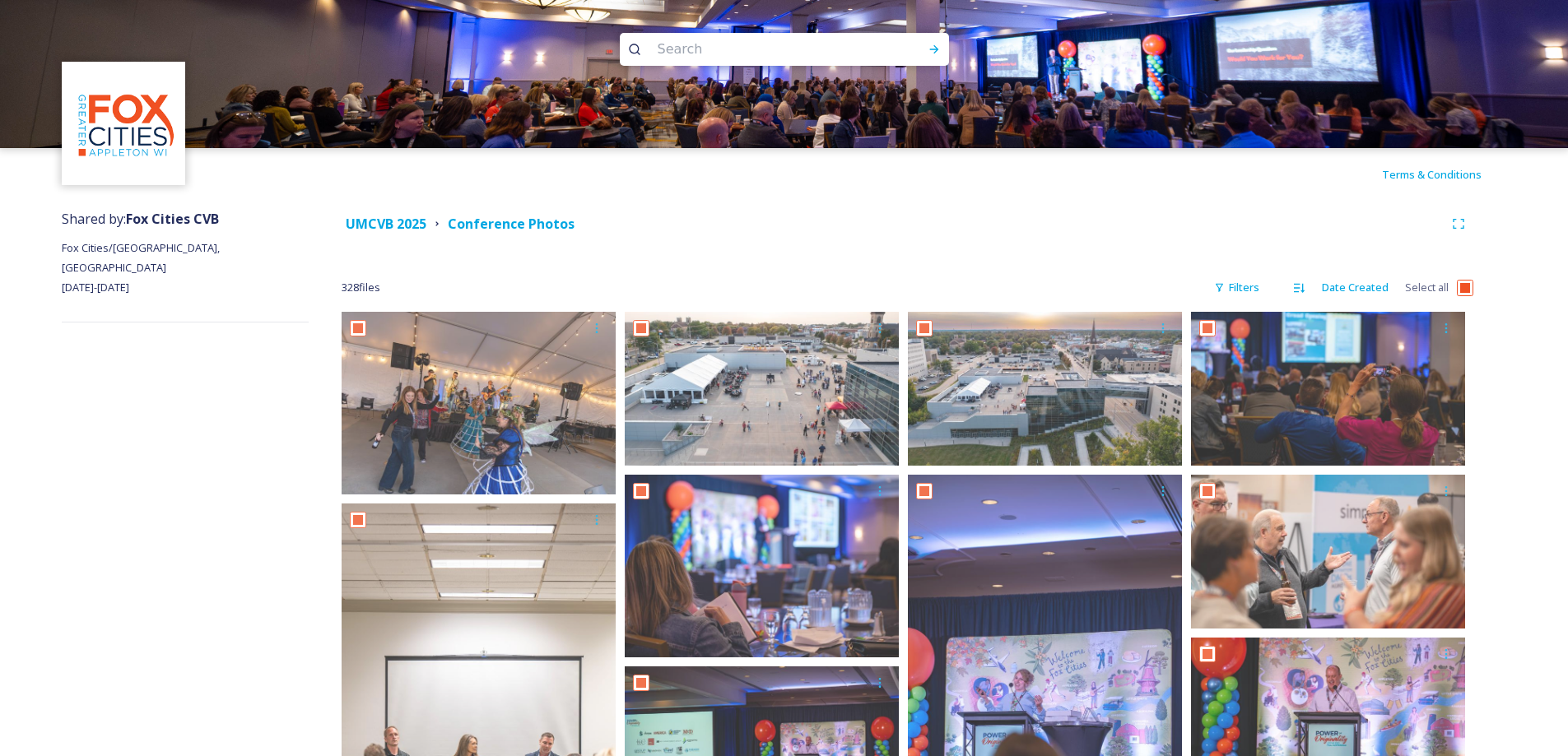
checkbox input "true"
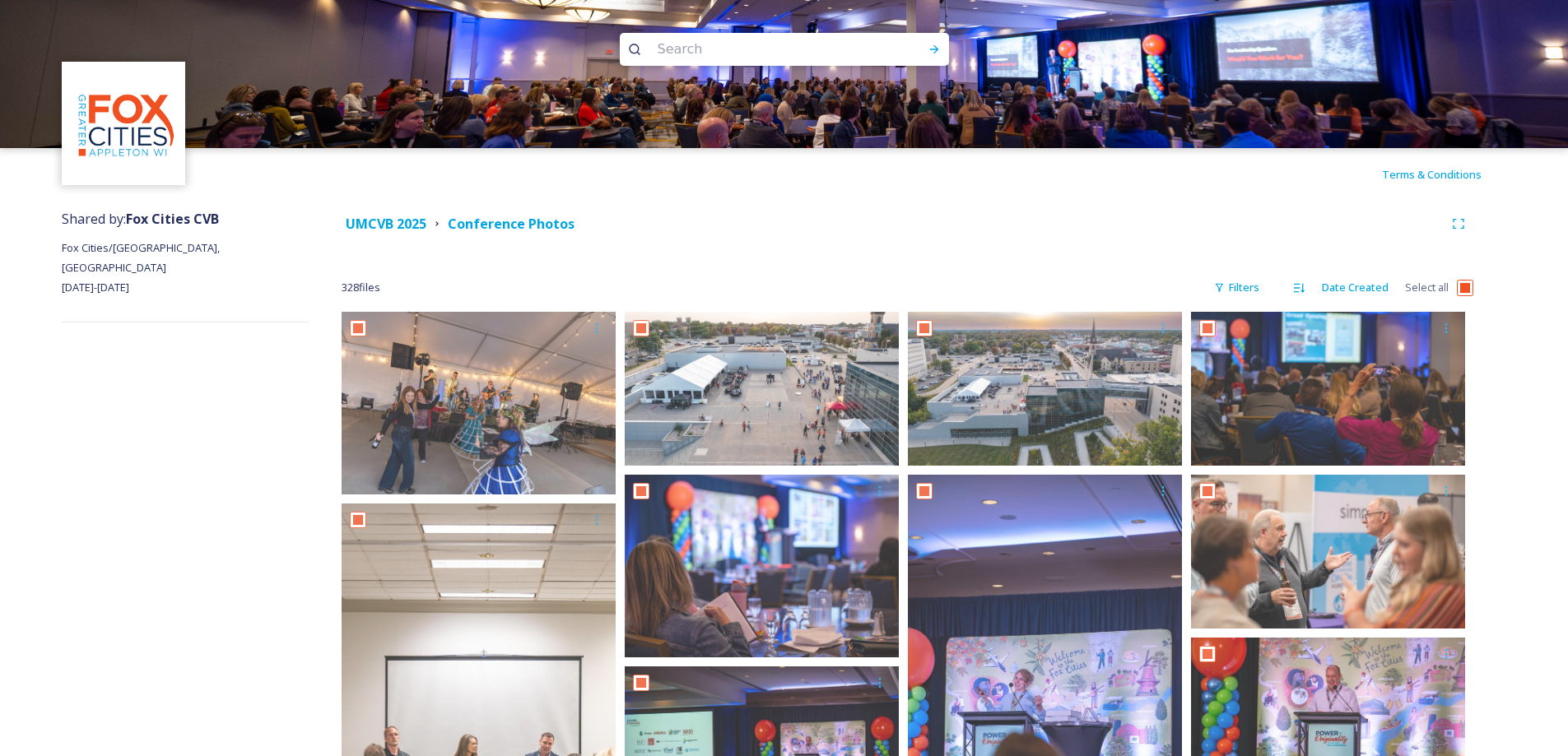
checkbox input "true"
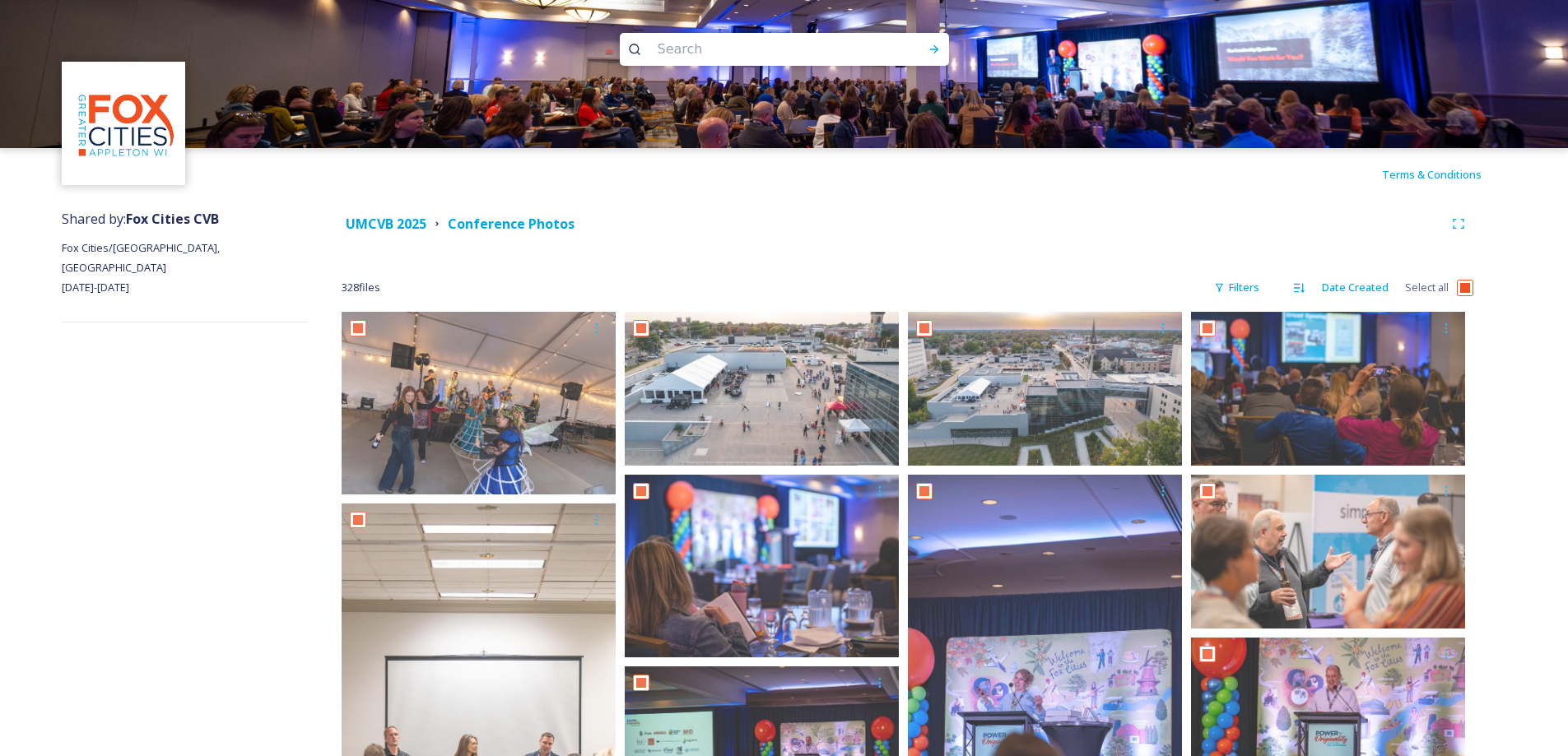
checkbox input "true"
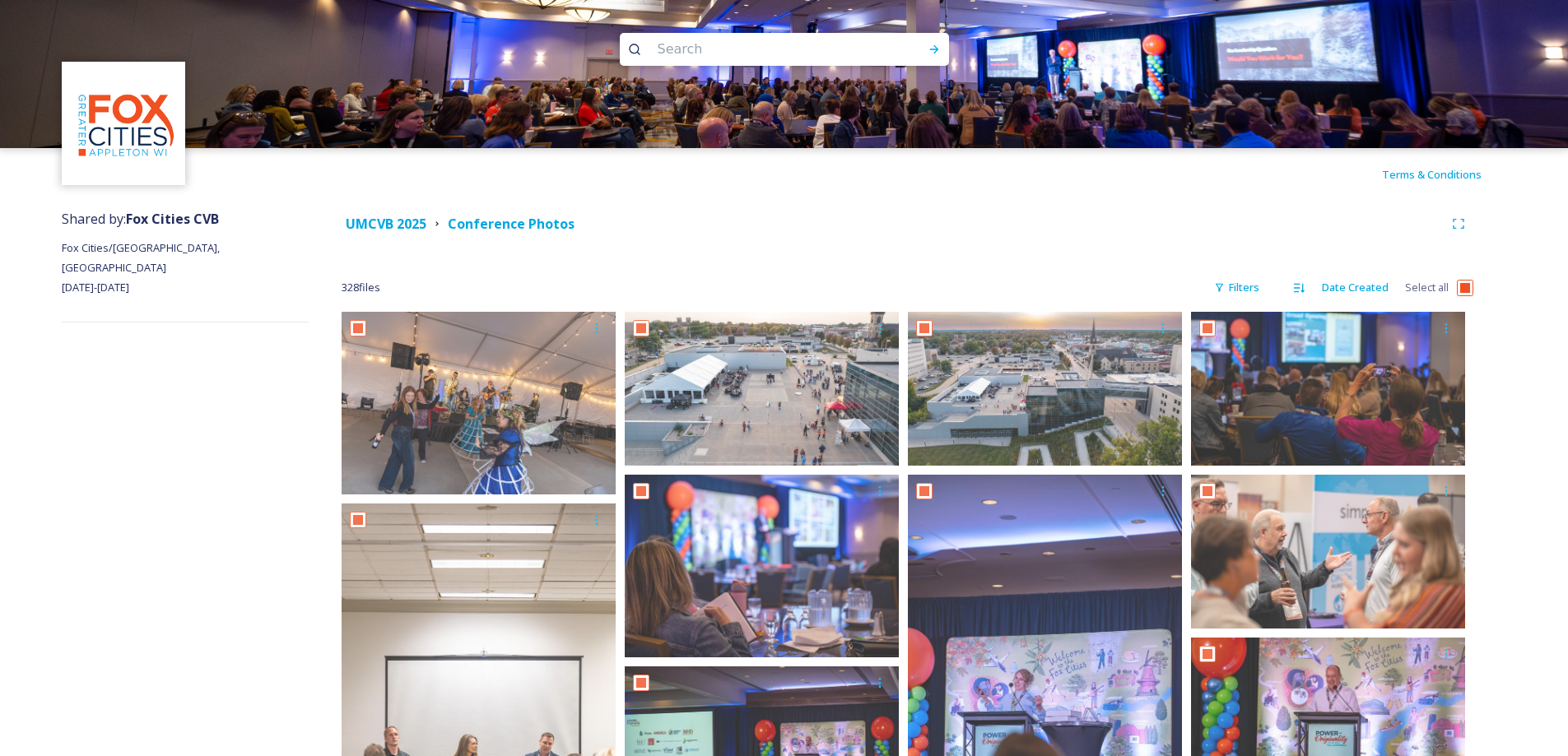
checkbox input "true"
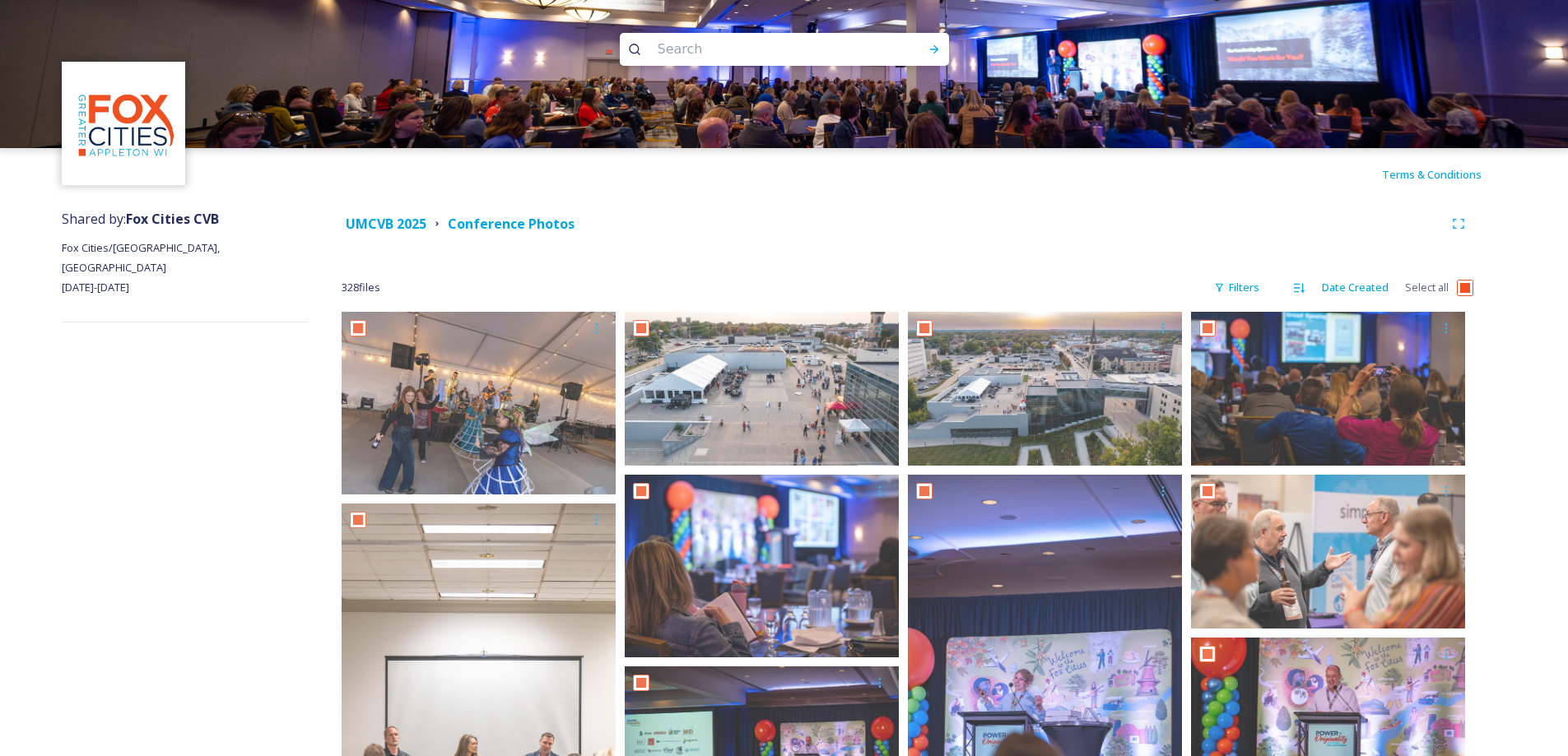
checkbox input "true"
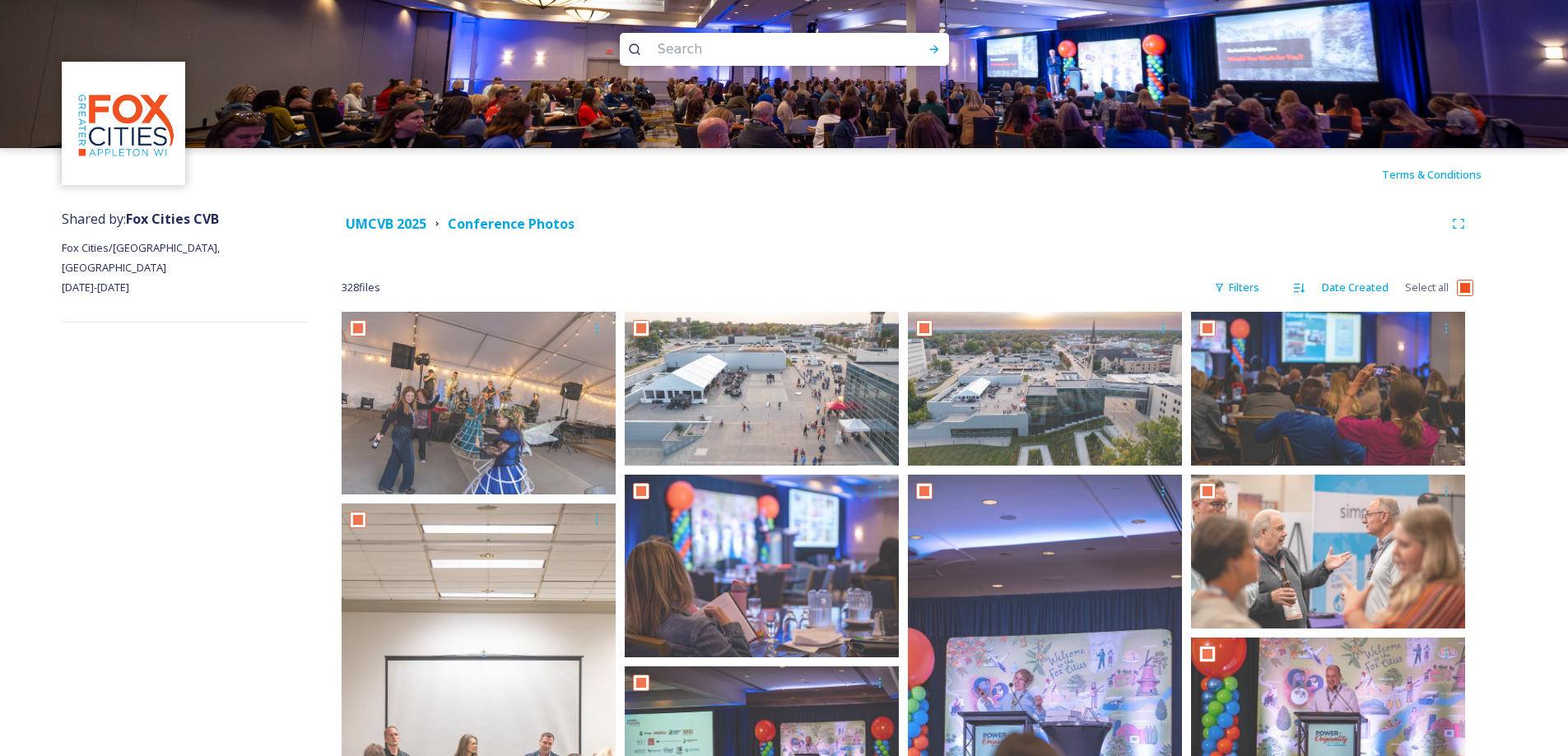
checkbox input "true"
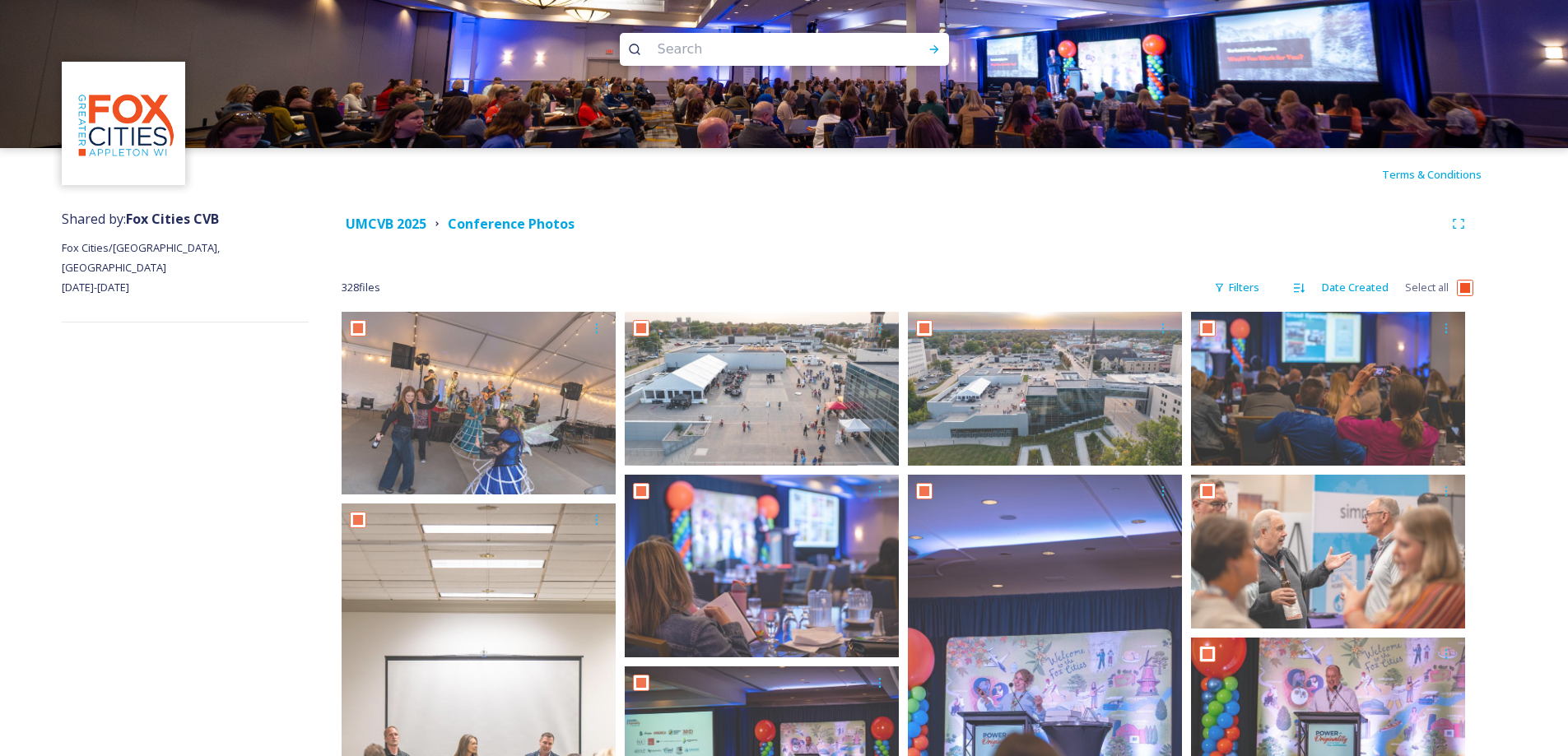
checkbox input "true"
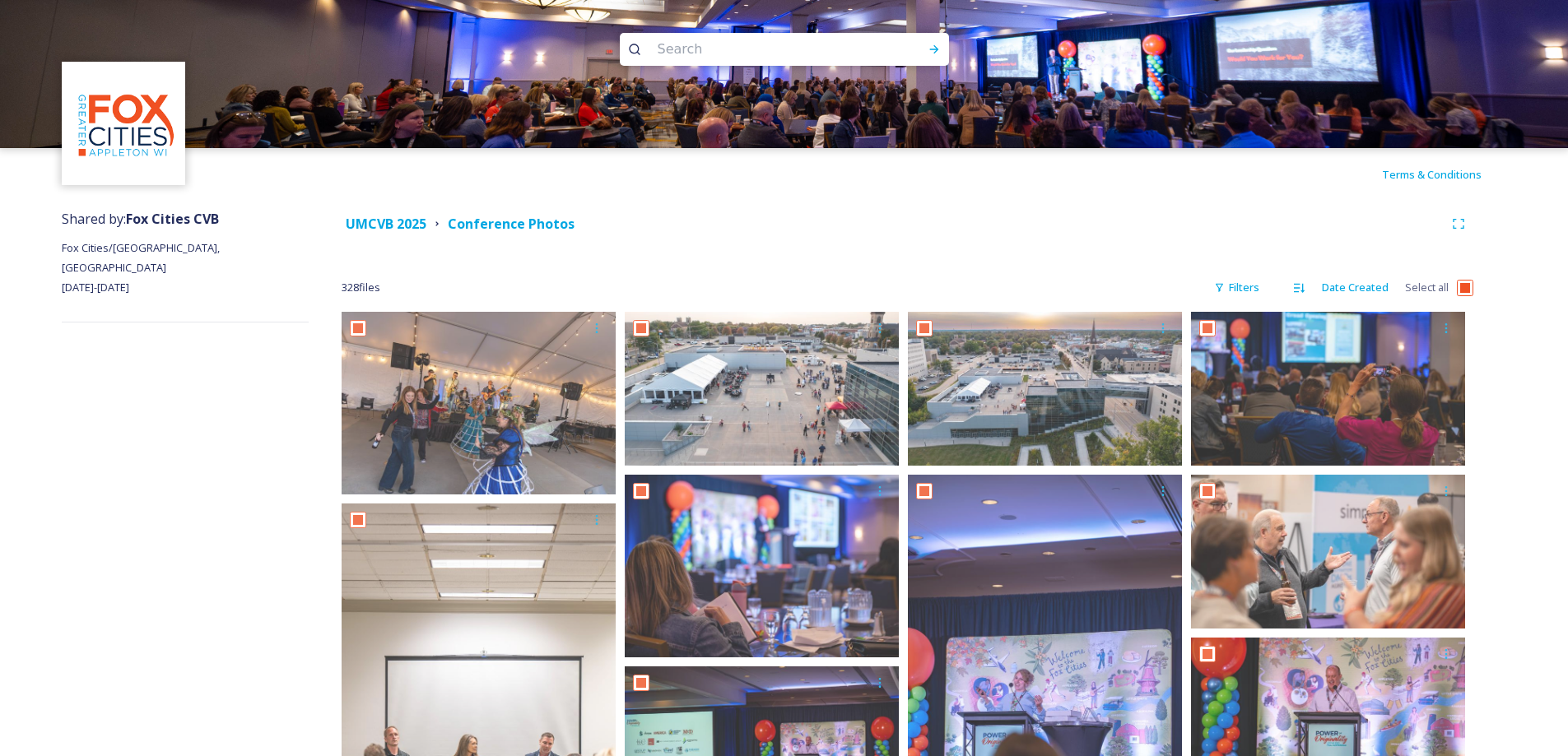
checkbox input "true"
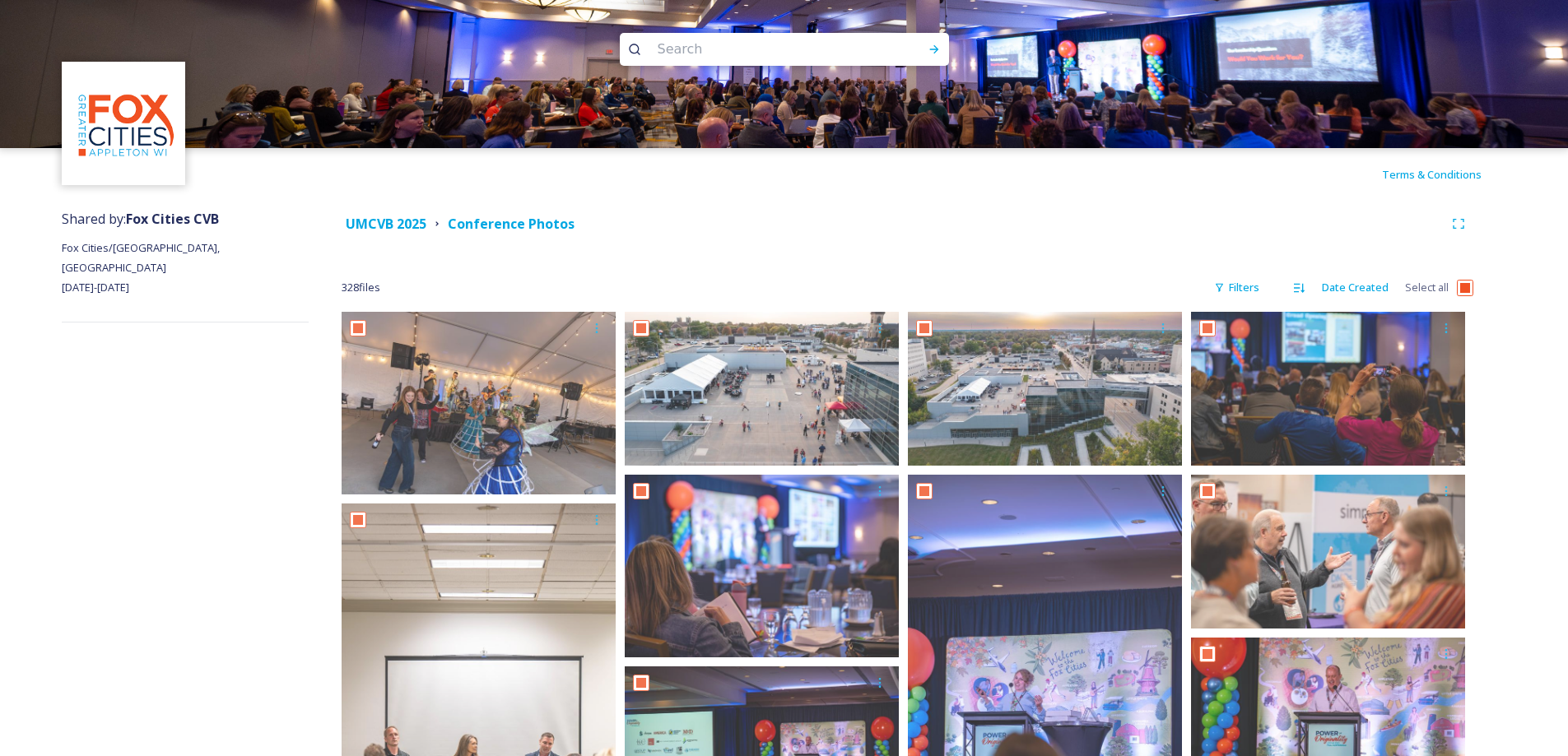
checkbox input "true"
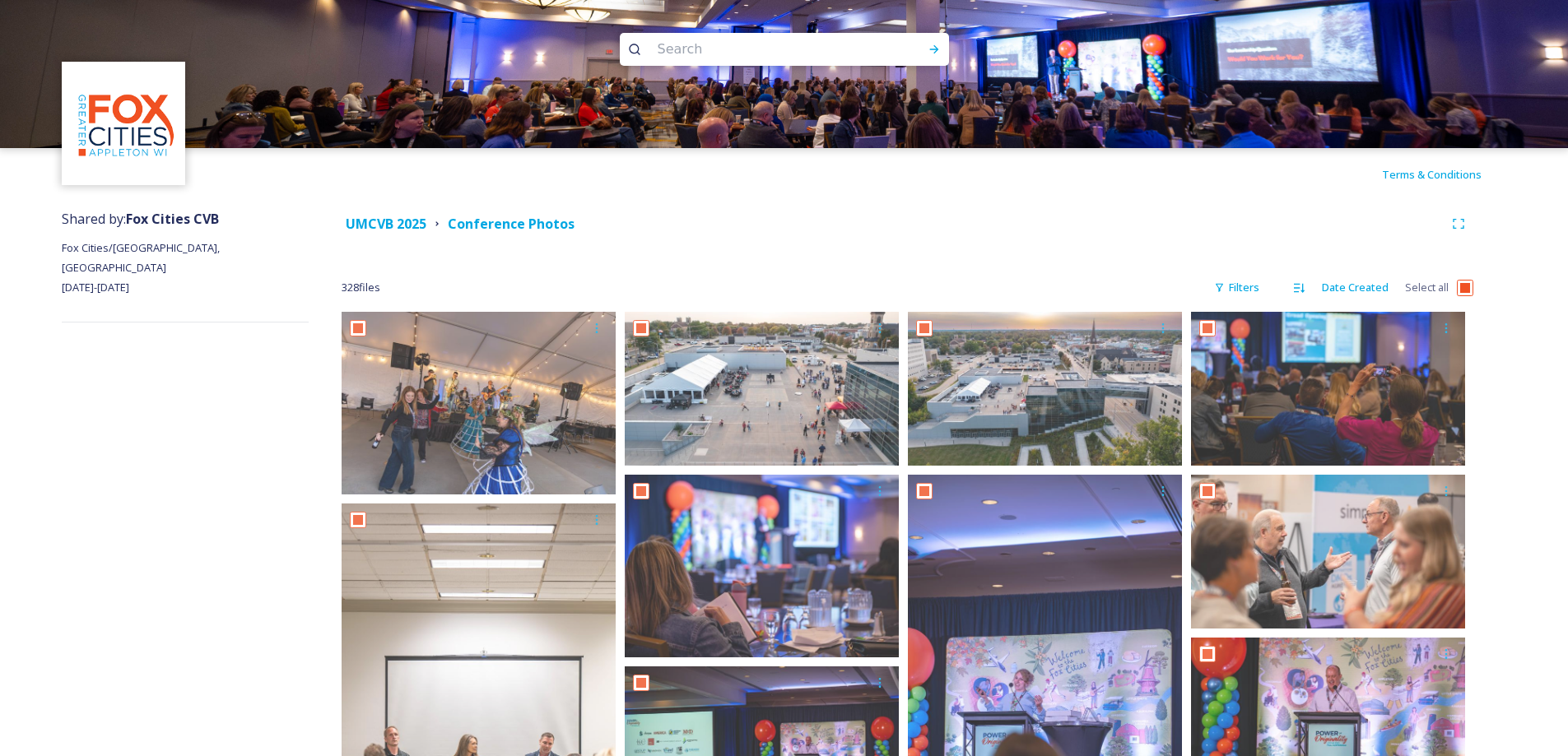
checkbox input "true"
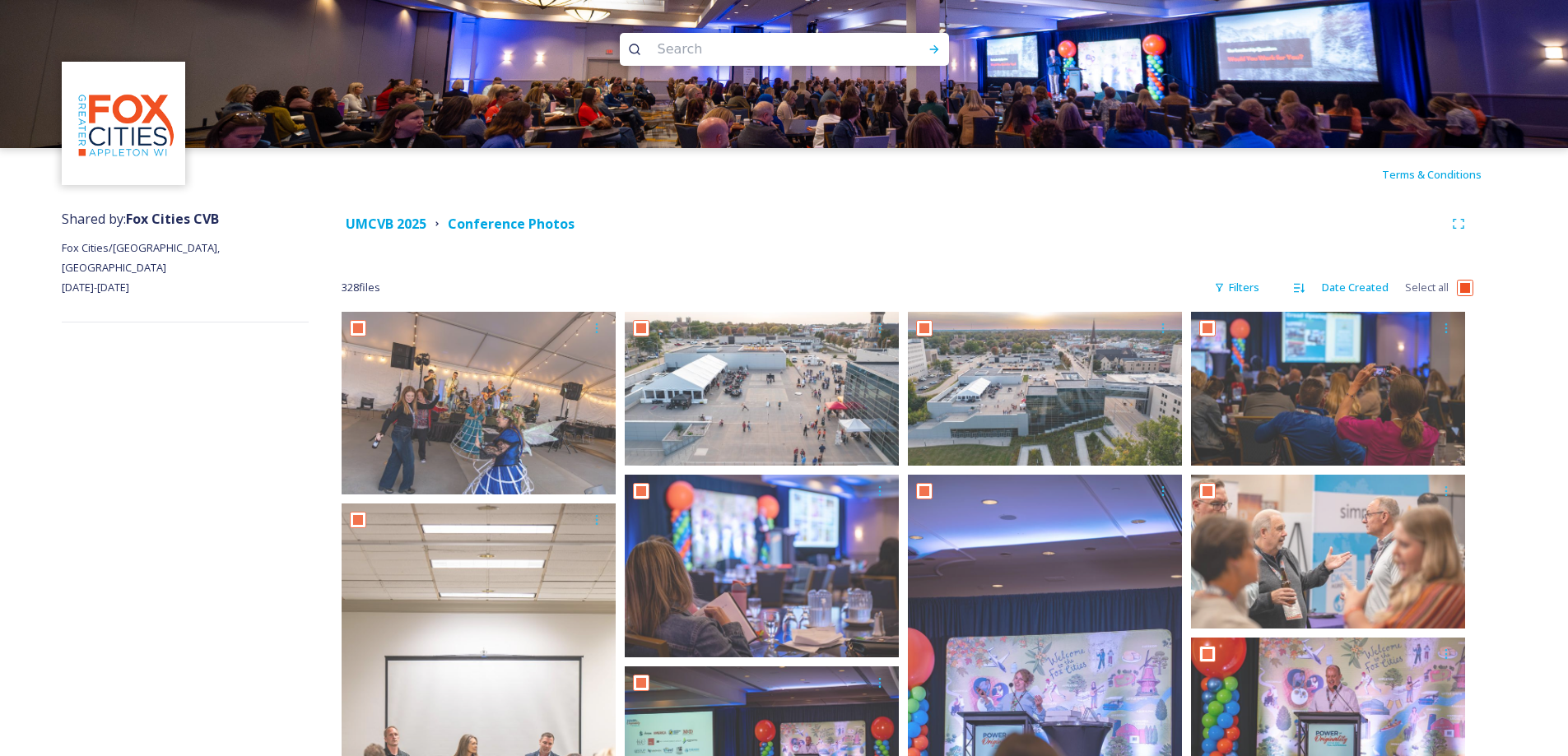
checkbox input "true"
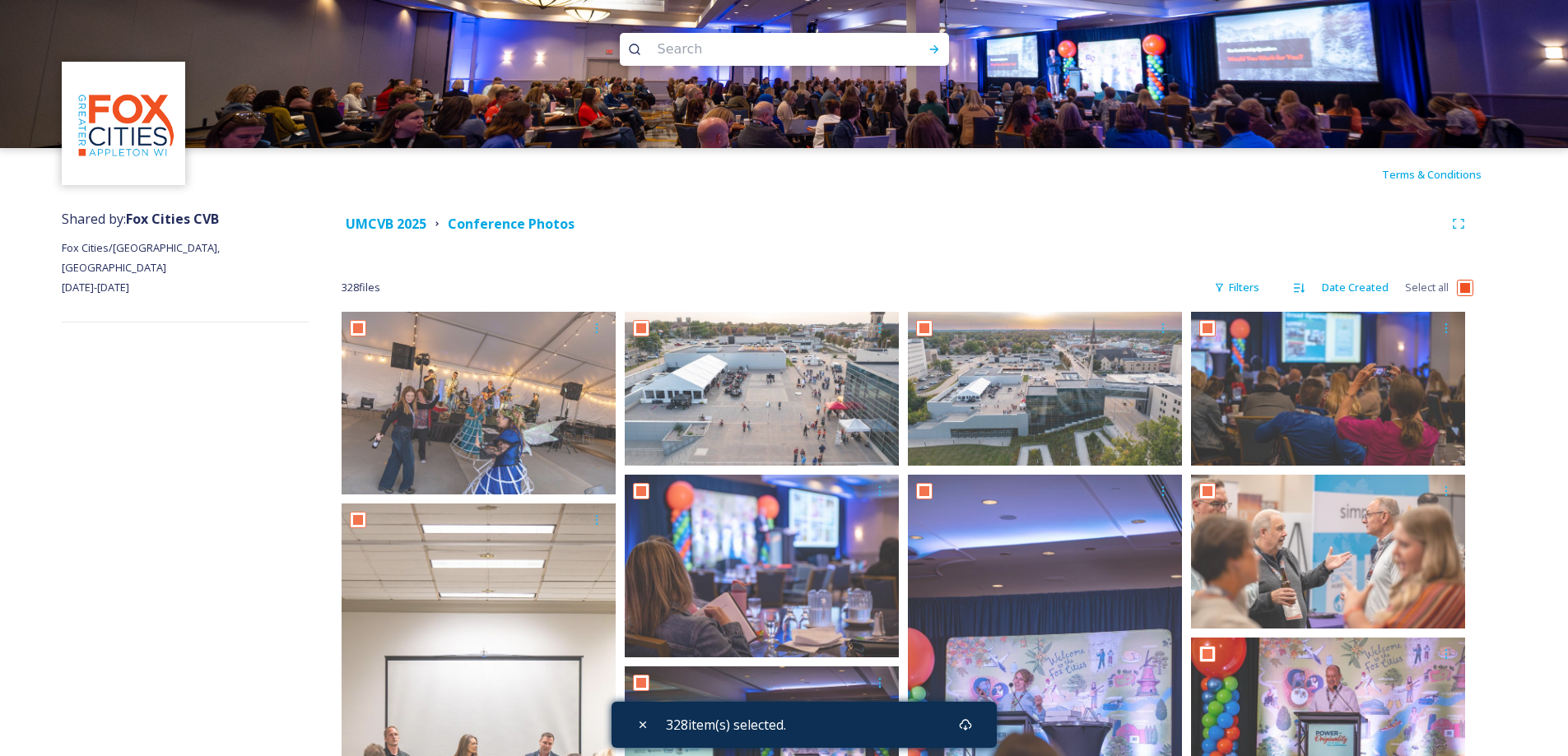
drag, startPoint x: 506, startPoint y: 433, endPoint x: 699, endPoint y: 251, distance: 265.3
click at [1466, 287] on input "checkbox" at bounding box center [1465, 288] width 17 height 17
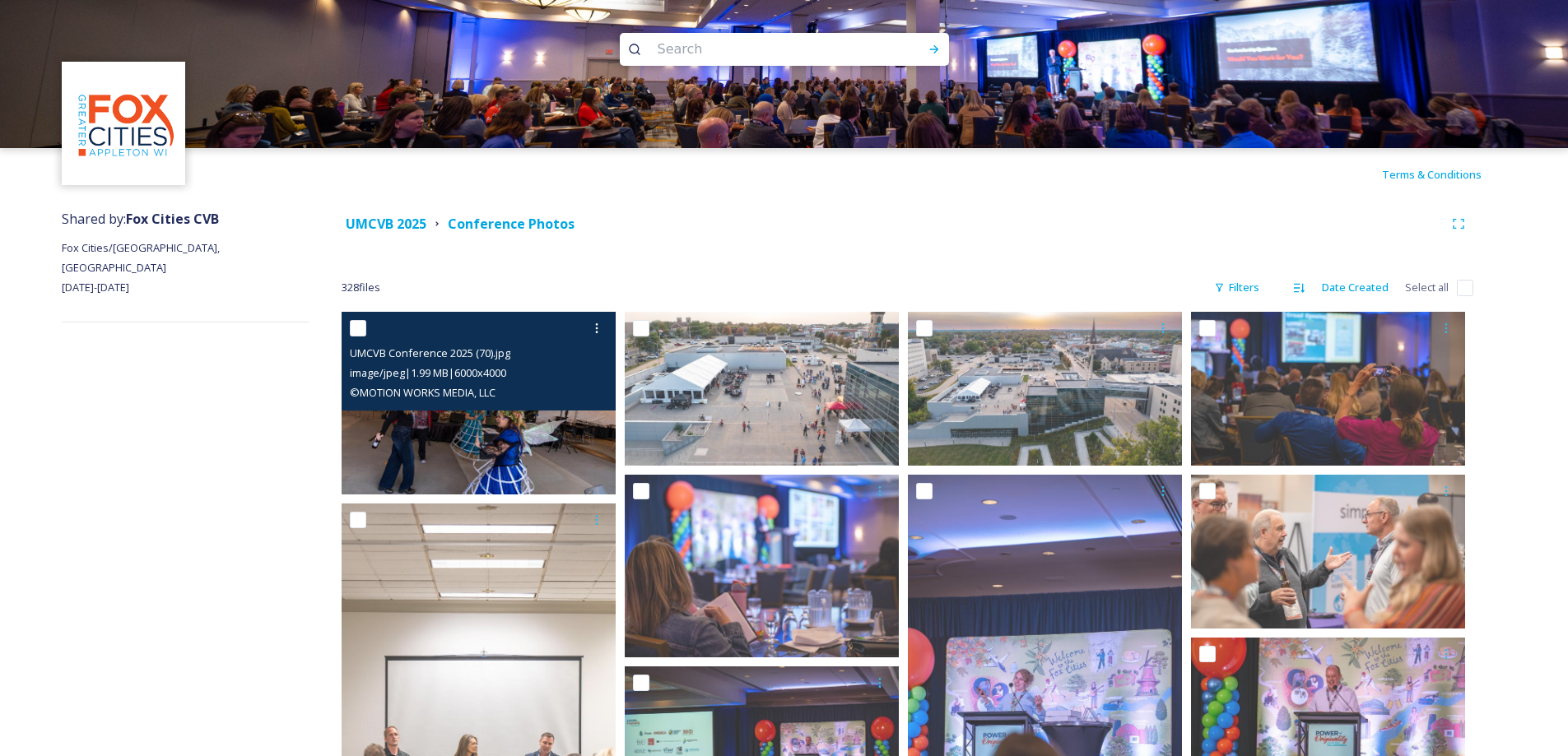
click at [489, 428] on img at bounding box center [478, 403] width 274 height 183
